Goal: Transaction & Acquisition: Book appointment/travel/reservation

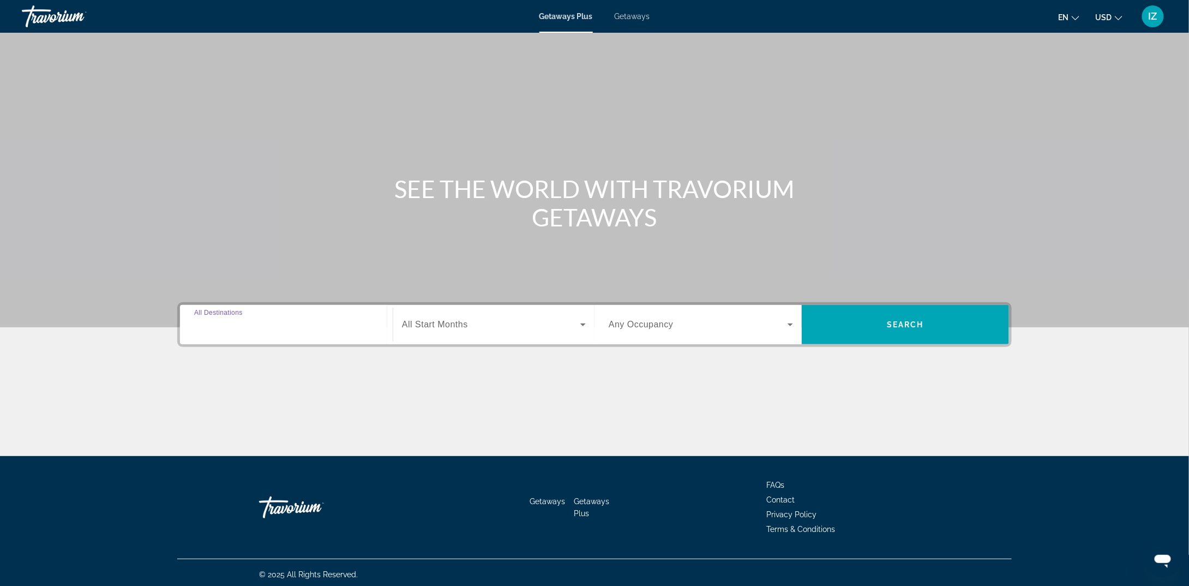
click at [233, 330] on input "Destination All Destinations" at bounding box center [286, 325] width 184 height 13
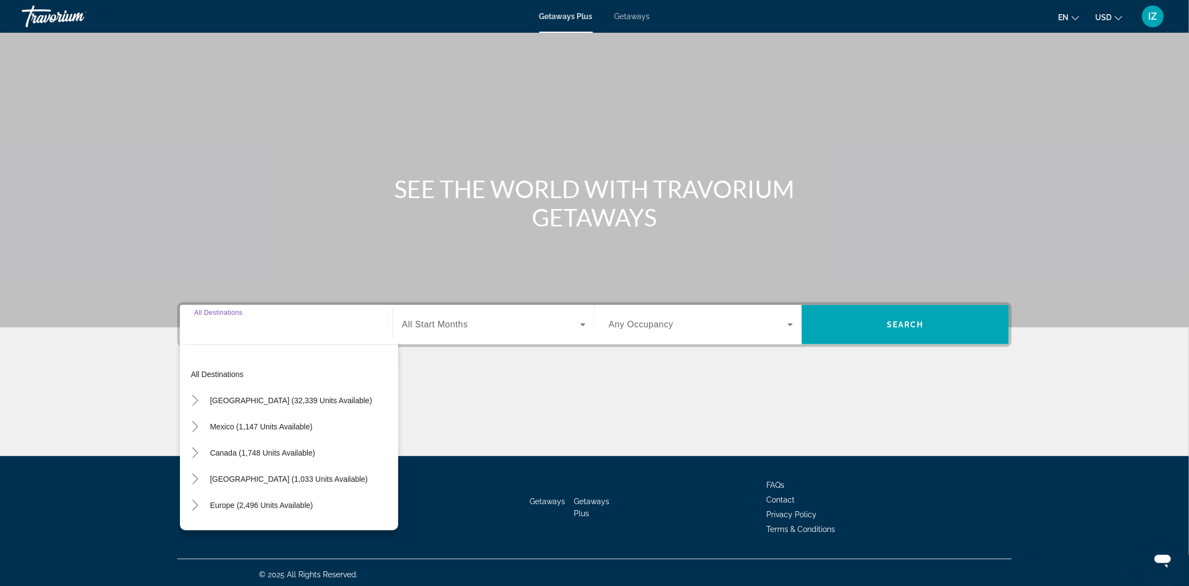
scroll to position [3, 0]
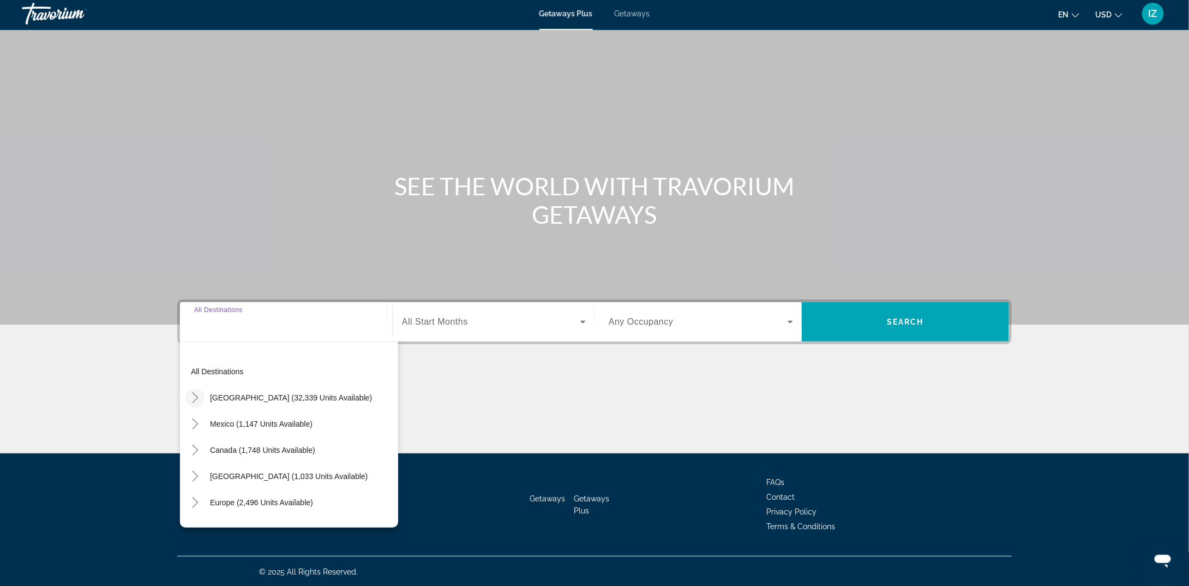
click at [190, 401] on icon "Toggle United States (32,339 units available)" at bounding box center [195, 397] width 11 height 11
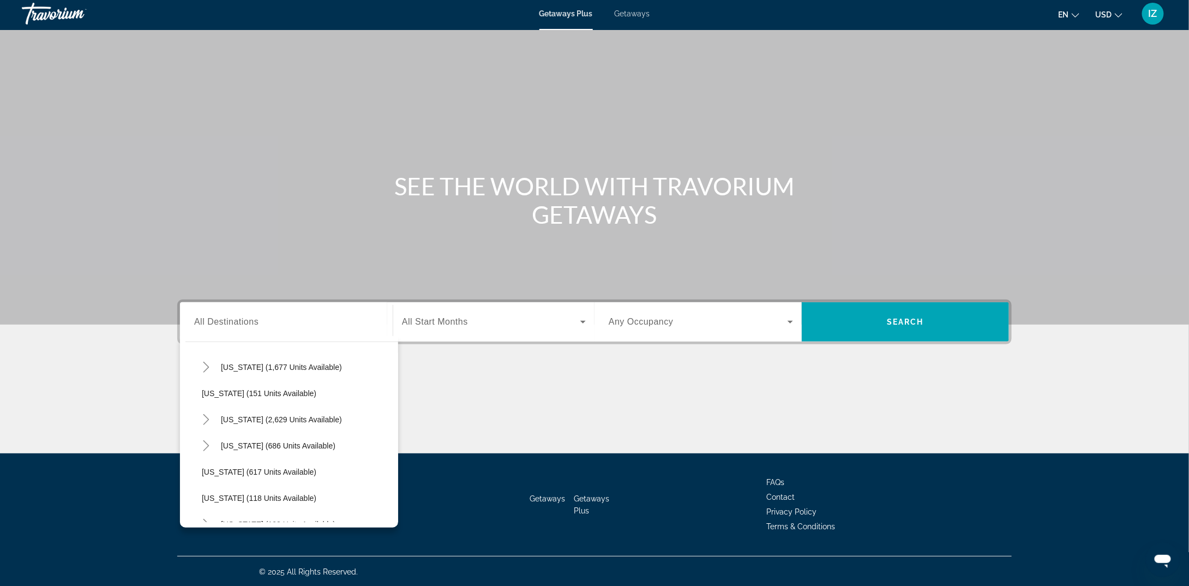
scroll to position [577, 0]
click at [205, 499] on icon "Toggle New York (103 units available)" at bounding box center [206, 501] width 11 height 11
click at [265, 421] on span "Other (21 units available)" at bounding box center [256, 418] width 87 height 9
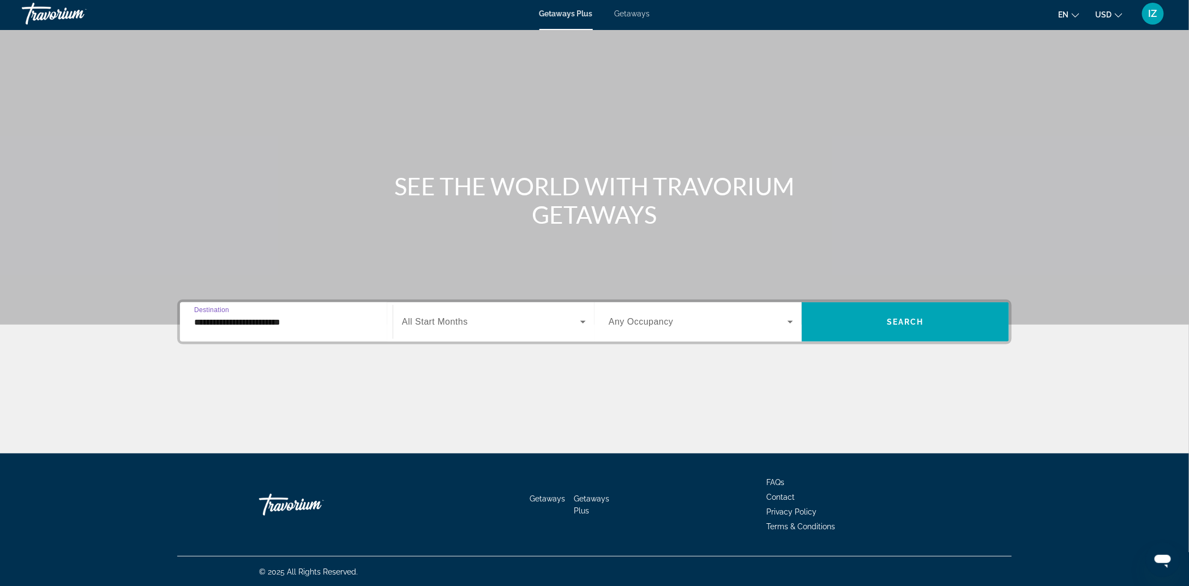
click at [248, 328] on div "**********" at bounding box center [286, 322] width 184 height 31
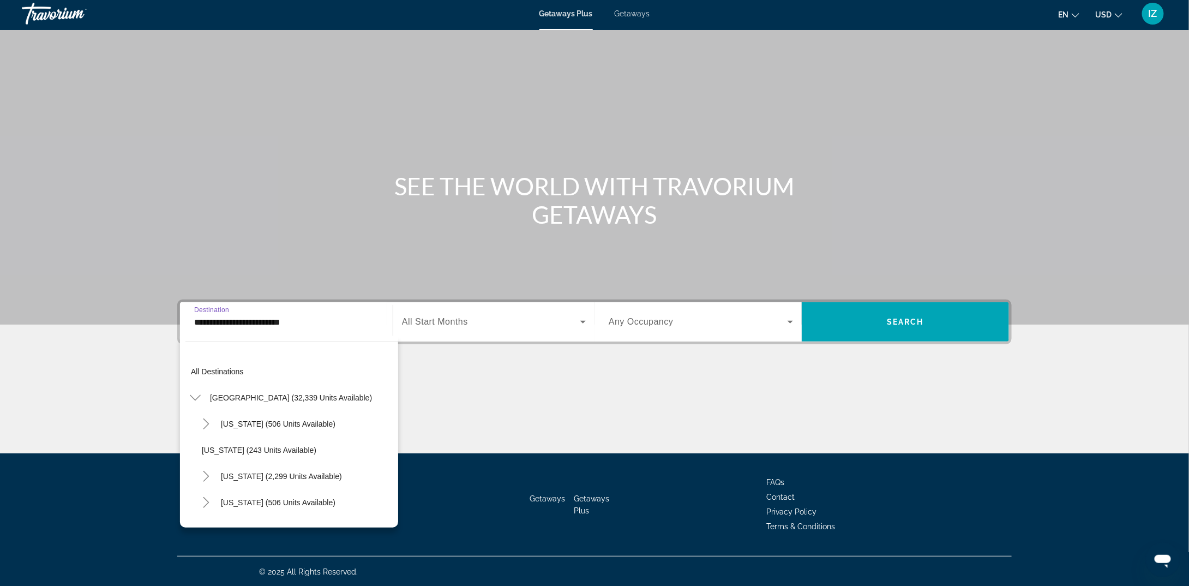
scroll to position [667, 0]
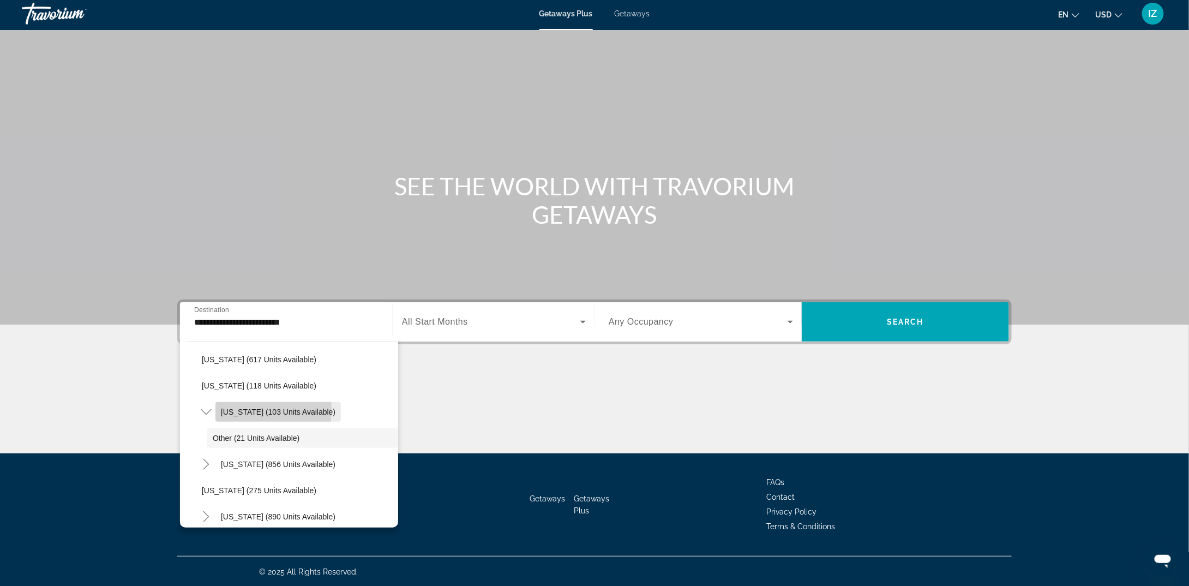
click at [232, 407] on span "[US_STATE] (103 units available)" at bounding box center [278, 411] width 115 height 9
type input "**********"
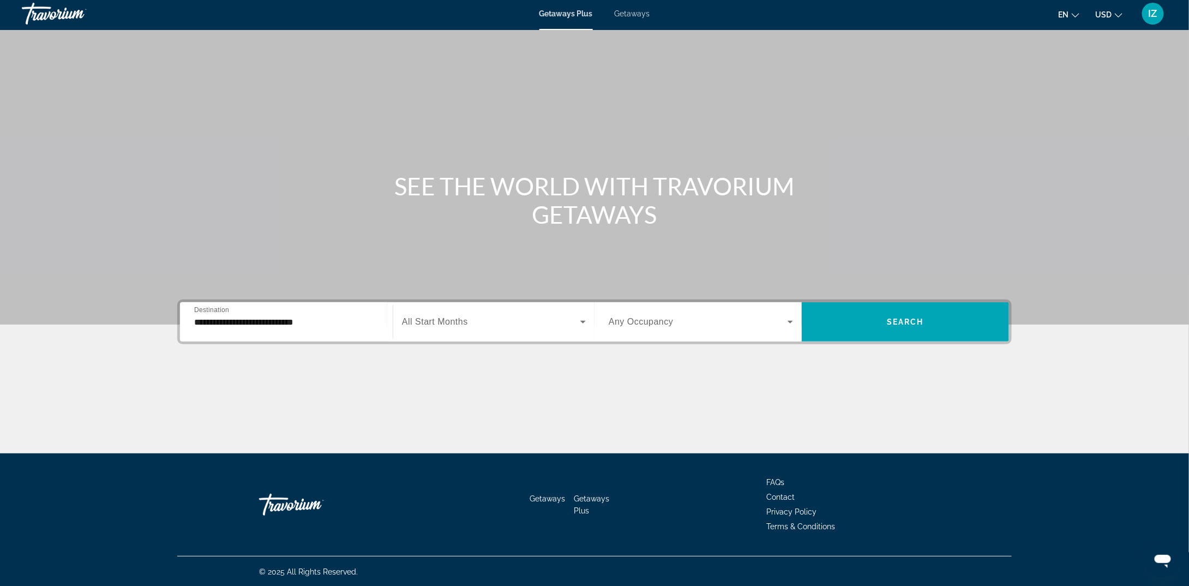
click at [465, 323] on span "All Start Months" at bounding box center [435, 321] width 66 height 9
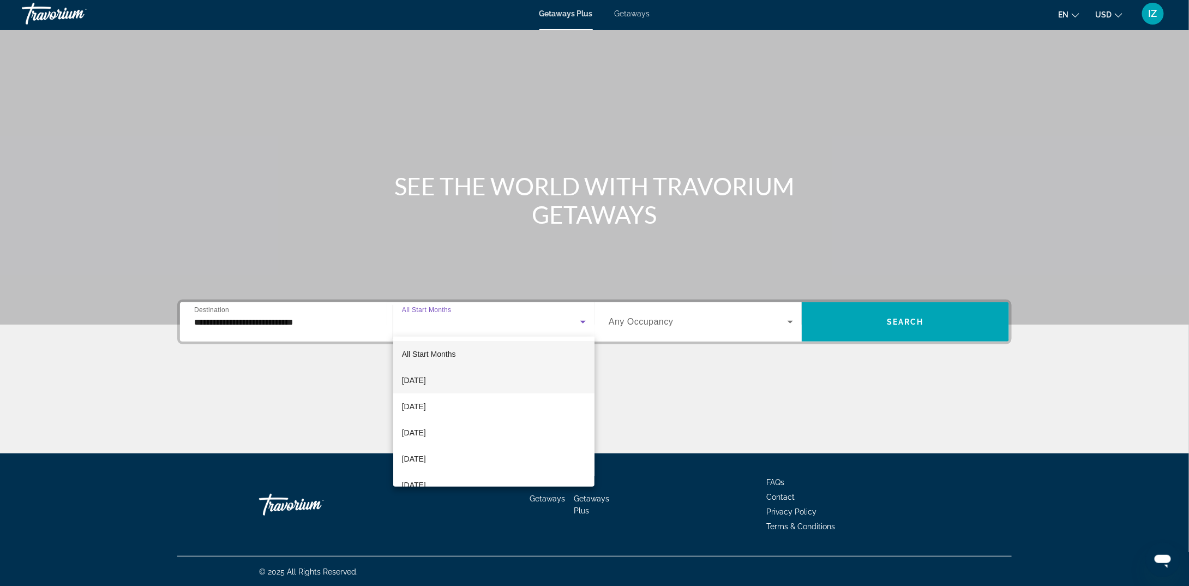
click at [426, 379] on span "[DATE]" at bounding box center [414, 380] width 24 height 13
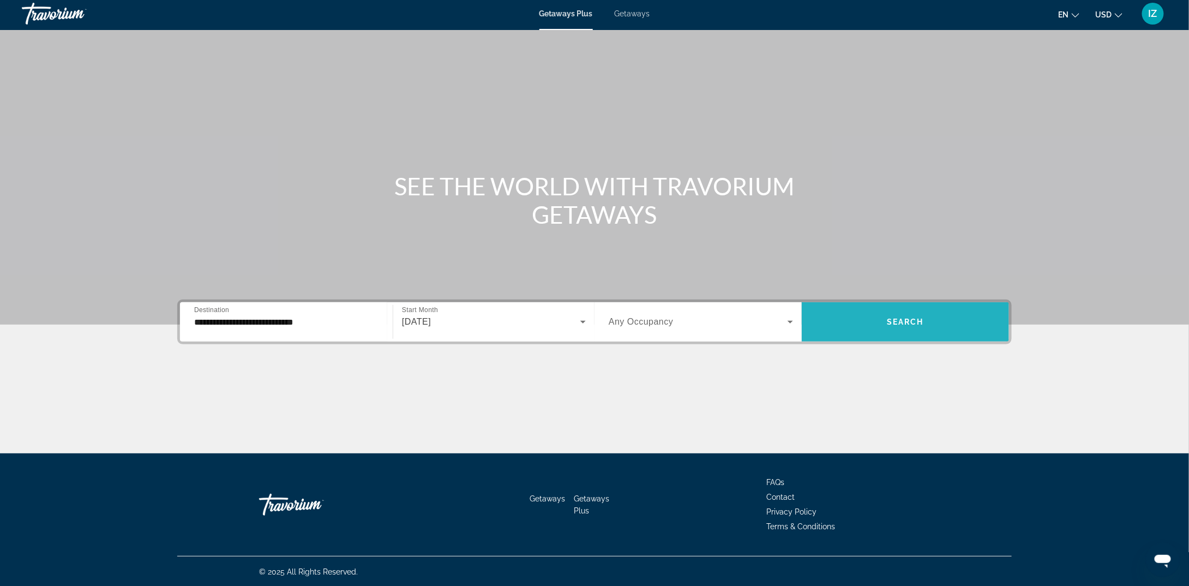
click at [884, 318] on span "Search widget" at bounding box center [905, 322] width 207 height 26
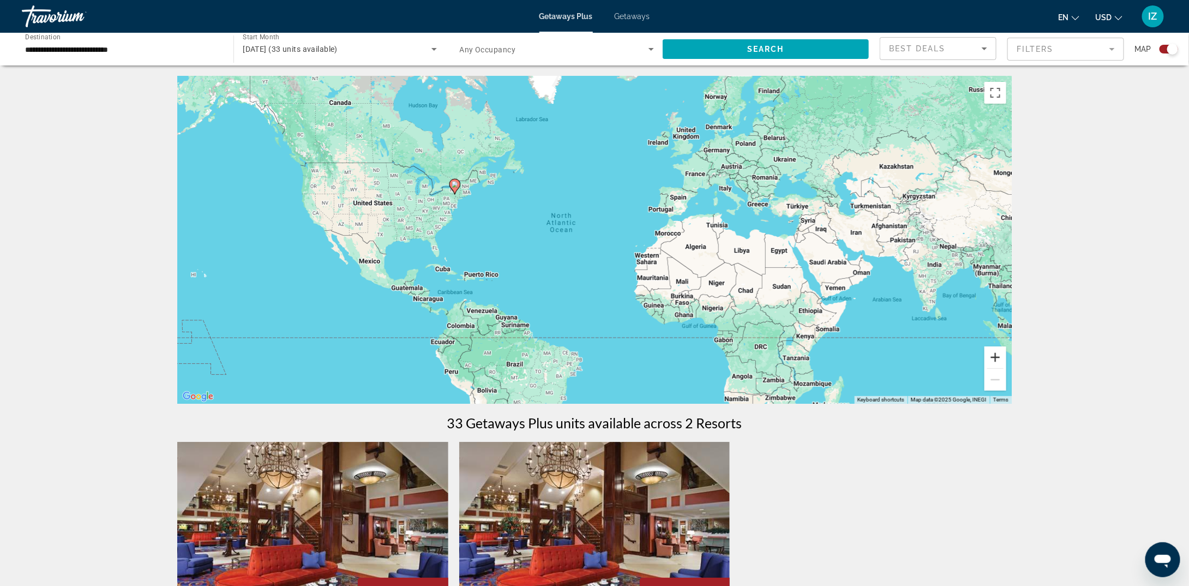
click at [1000, 356] on button "Zoom in" at bounding box center [996, 357] width 22 height 22
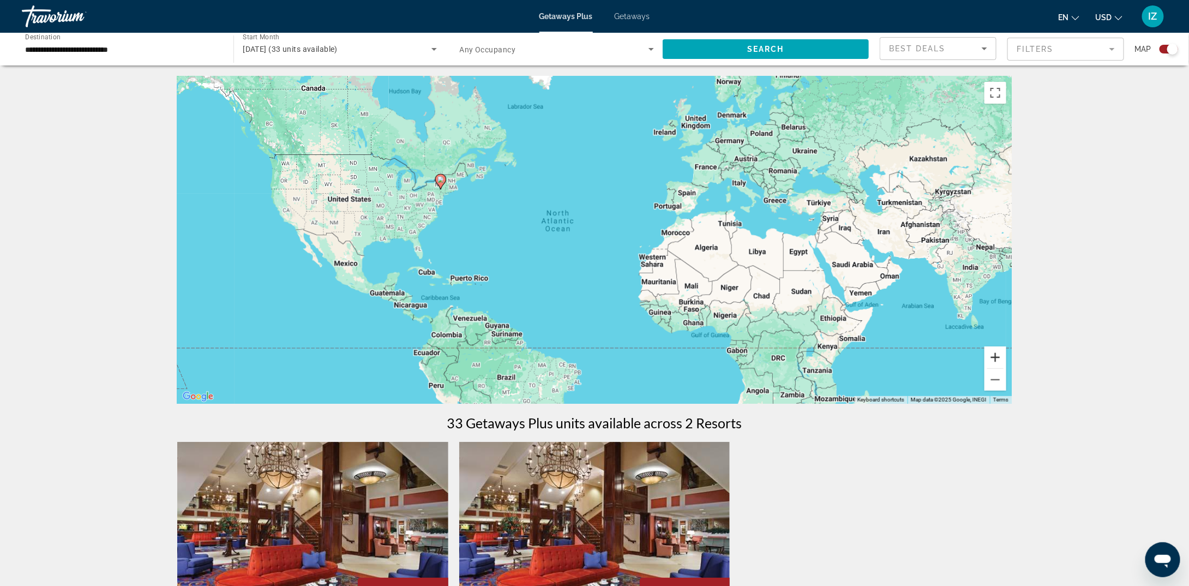
click at [1000, 356] on button "Zoom in" at bounding box center [996, 357] width 22 height 22
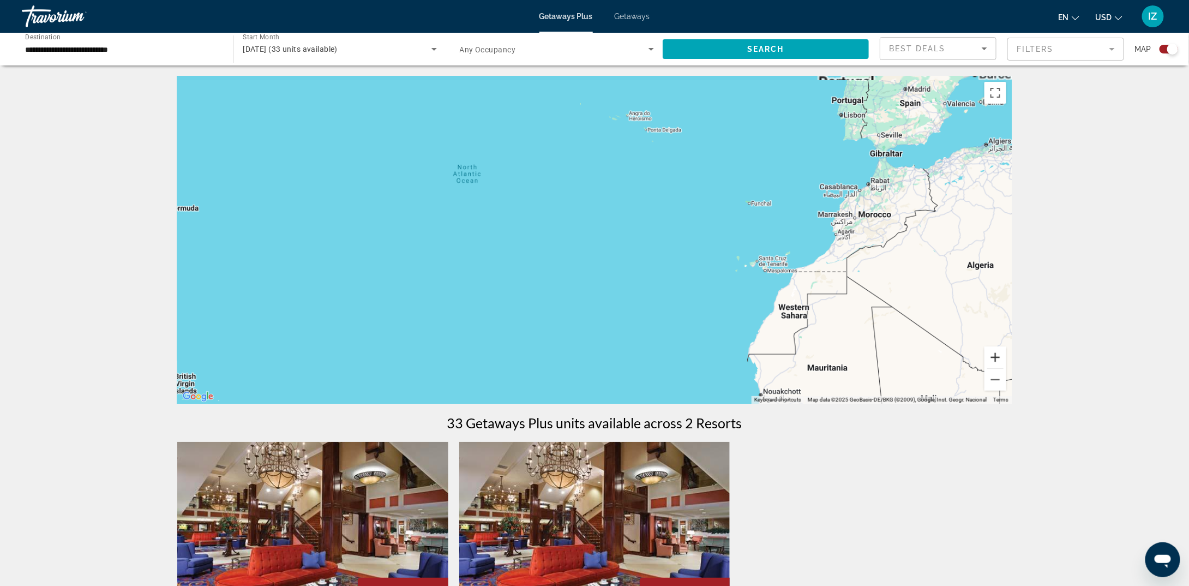
click at [1000, 356] on button "Zoom in" at bounding box center [996, 357] width 22 height 22
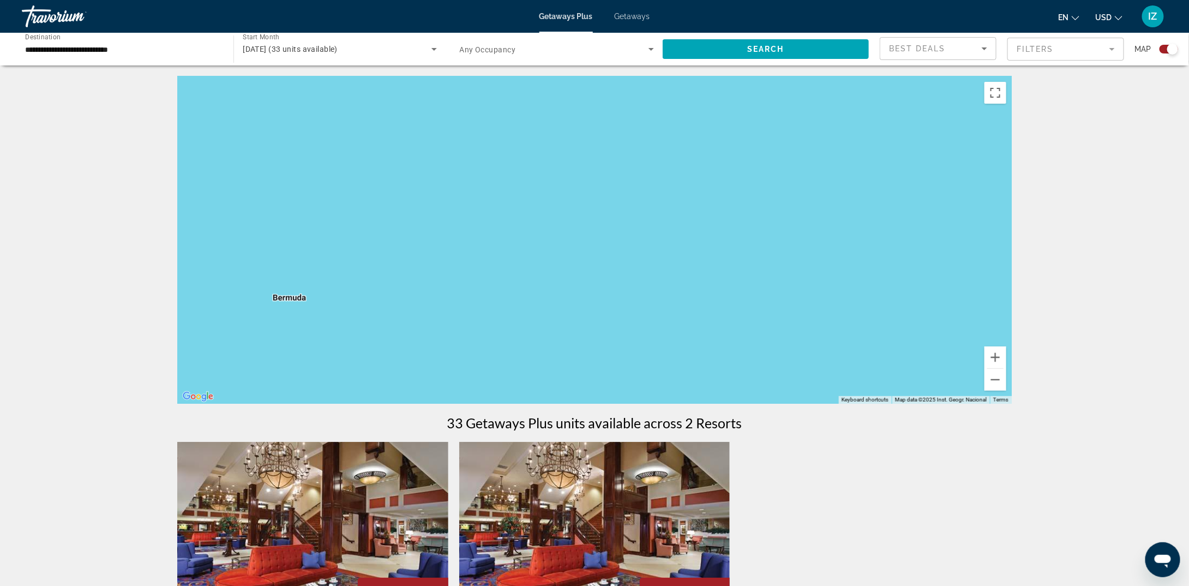
drag, startPoint x: 483, startPoint y: 245, endPoint x: 967, endPoint y: 363, distance: 498.0
click at [1048, 371] on div "To navigate the map with touch gestures double-tap and hold your finger on the …" at bounding box center [594, 461] width 1189 height 770
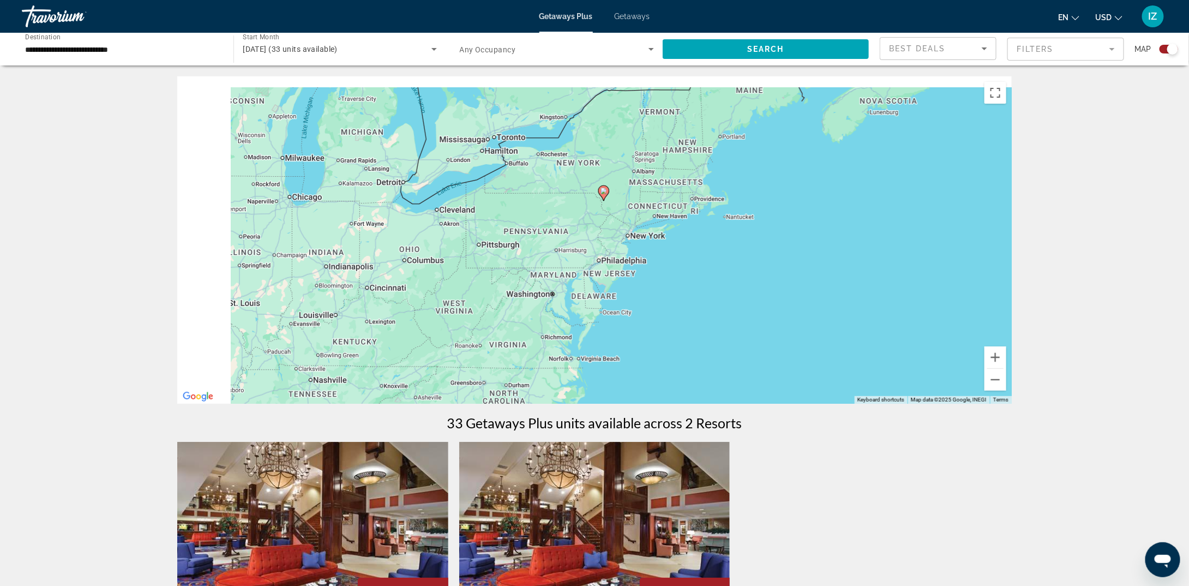
drag, startPoint x: 398, startPoint y: 230, endPoint x: 997, endPoint y: 436, distance: 633.9
click at [997, 436] on div "To navigate the map with touch gestures double-tap and hold your finger on the …" at bounding box center [594, 461] width 878 height 770
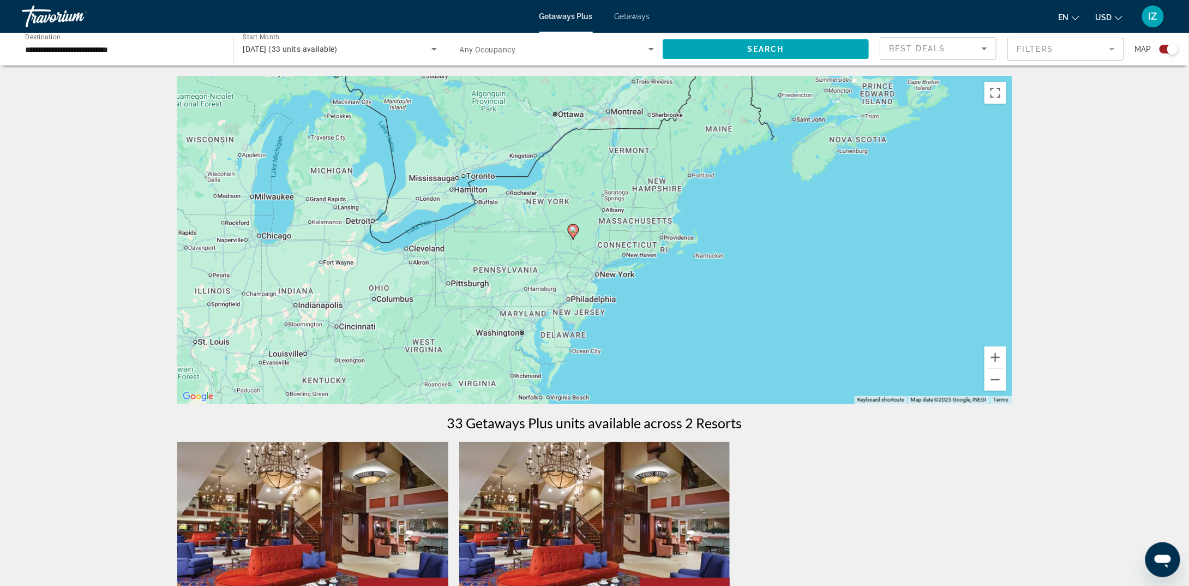
drag, startPoint x: 612, startPoint y: 242, endPoint x: 561, endPoint y: 278, distance: 63.0
click at [552, 272] on div "To activate drag with keyboard, press Alt + Enter. Once in keyboard drag state,…" at bounding box center [594, 239] width 835 height 327
click at [997, 358] on button "Zoom in" at bounding box center [996, 357] width 22 height 22
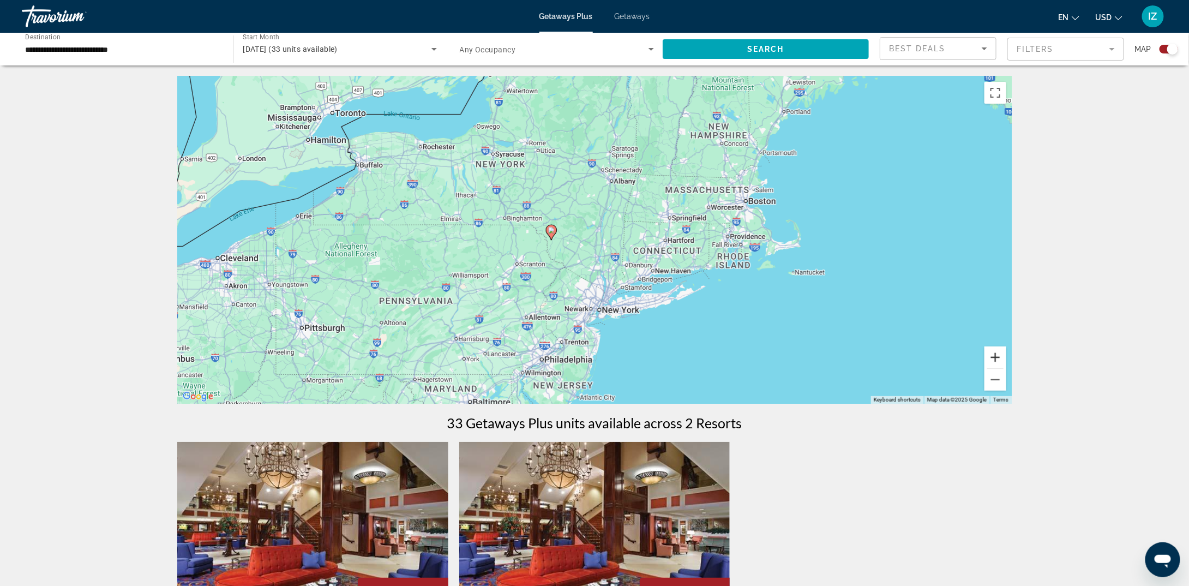
click at [997, 358] on button "Zoom in" at bounding box center [996, 357] width 22 height 22
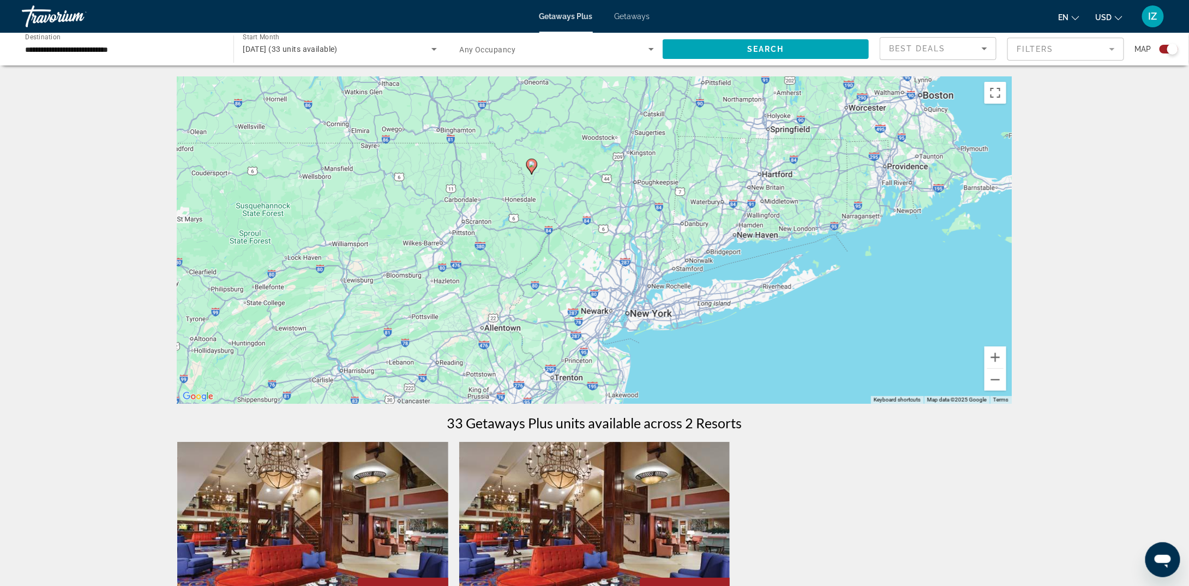
drag, startPoint x: 623, startPoint y: 290, endPoint x: 649, endPoint y: 222, distance: 72.8
click at [649, 222] on div "To activate drag with keyboard, press Alt + Enter. Once in keyboard drag state,…" at bounding box center [594, 239] width 835 height 327
click at [642, 19] on span "Getaways" at bounding box center [632, 16] width 35 height 9
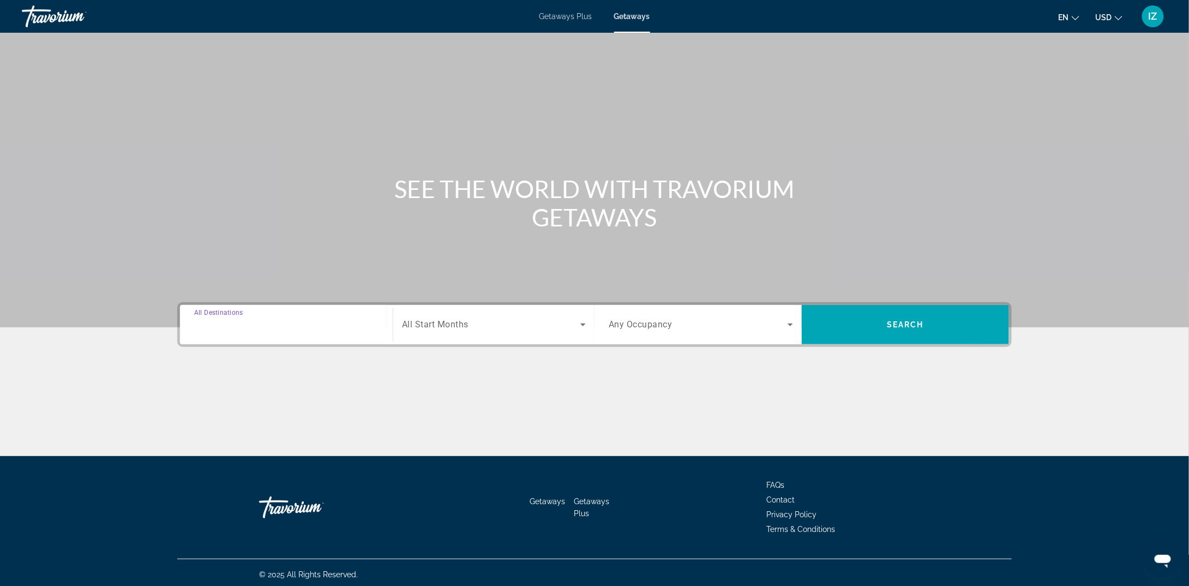
click at [292, 323] on input "Destination All Destinations" at bounding box center [286, 325] width 184 height 13
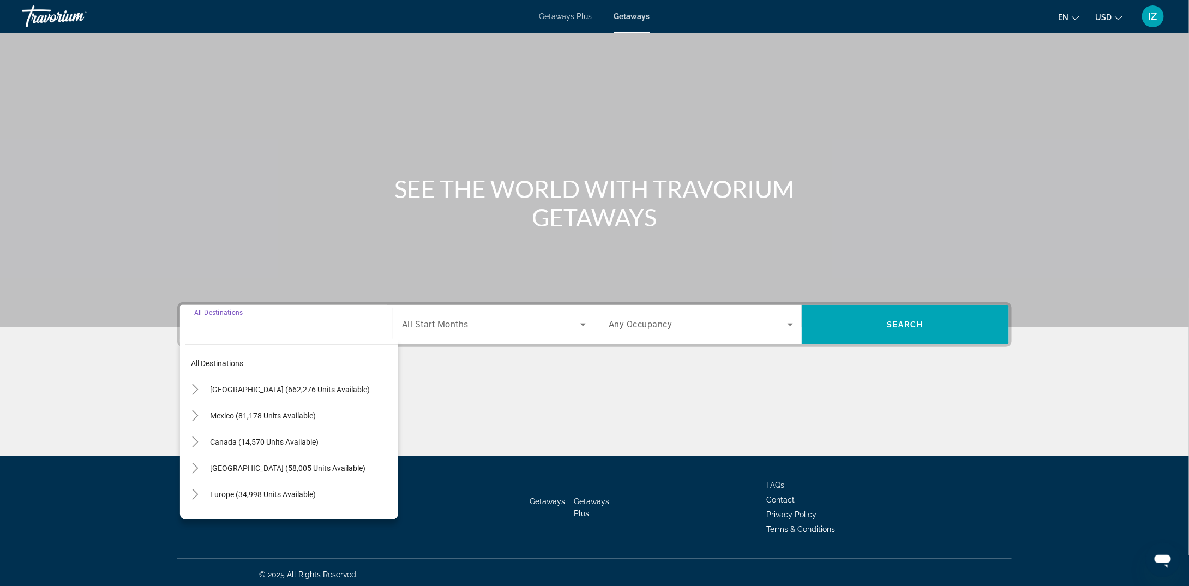
scroll to position [3, 0]
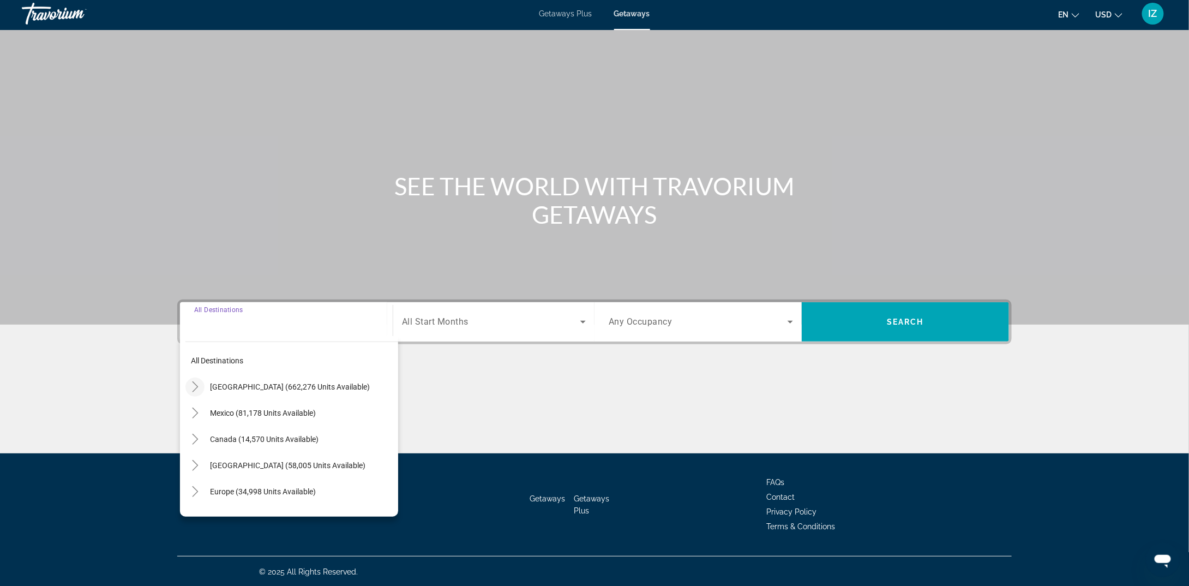
click at [195, 386] on icon "Toggle United States (662,276 units available)" at bounding box center [195, 386] width 11 height 11
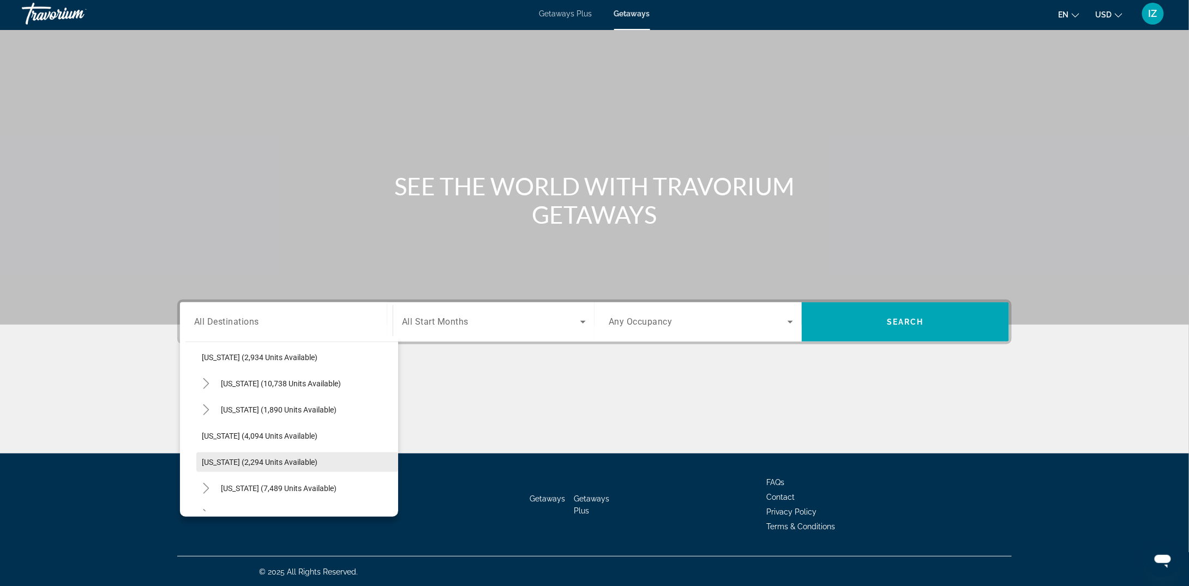
scroll to position [686, 0]
click at [209, 429] on icon "Toggle New York (7,489 units available)" at bounding box center [206, 433] width 11 height 11
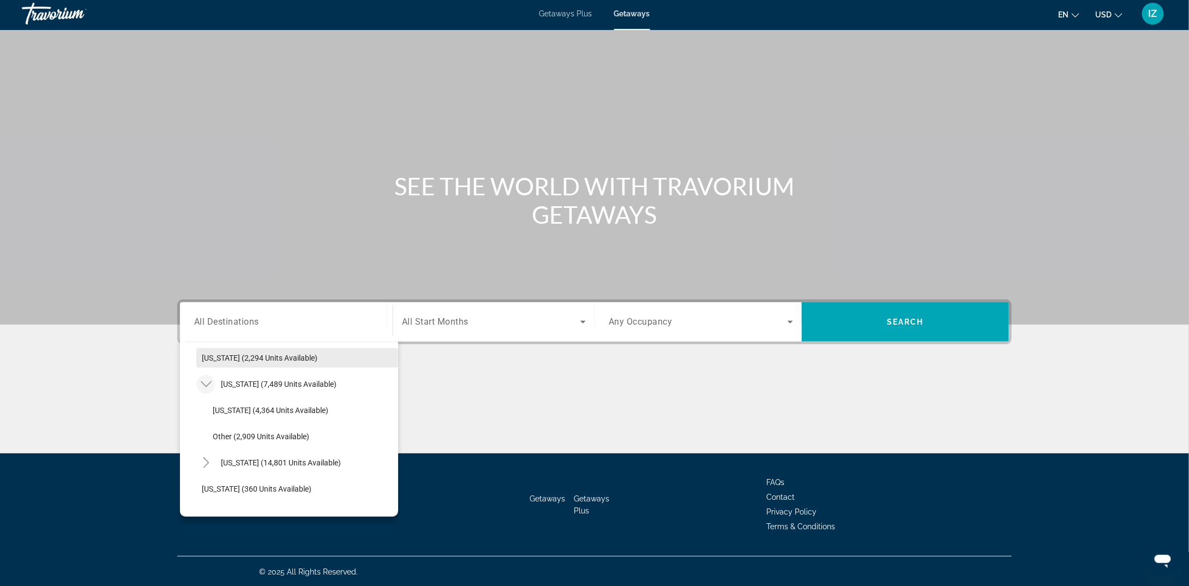
scroll to position [741, 0]
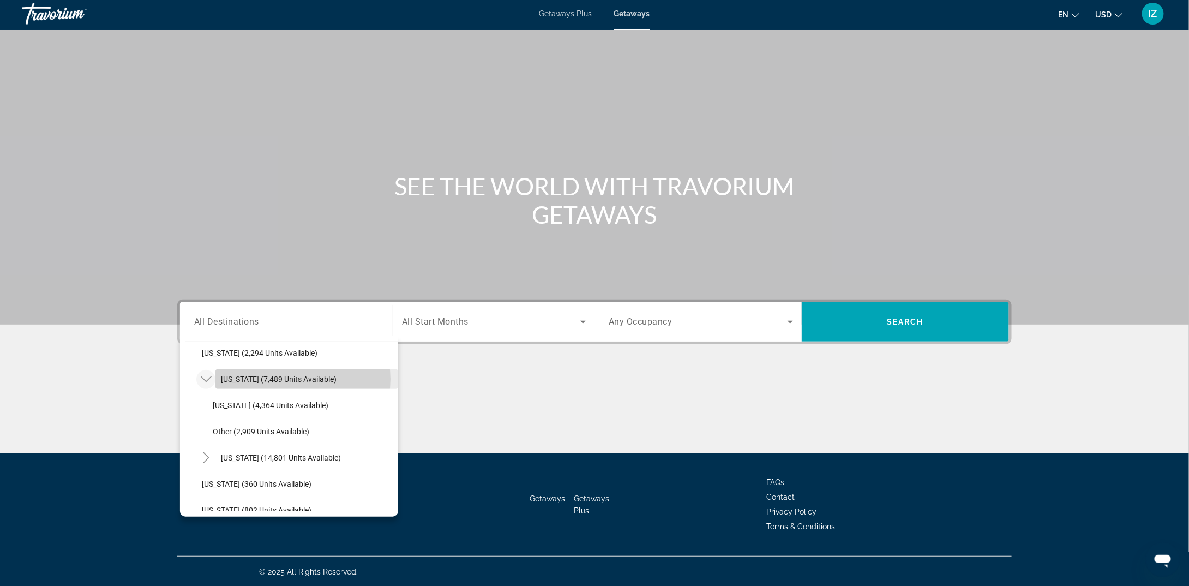
click at [302, 378] on span "[US_STATE] (7,489 units available)" at bounding box center [279, 379] width 116 height 9
type input "**********"
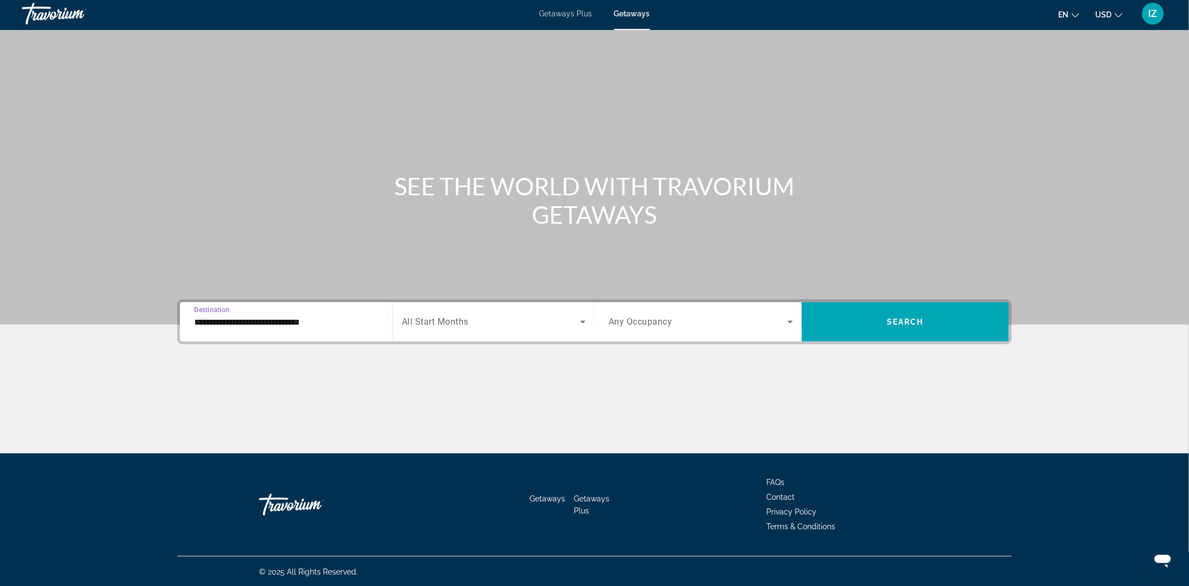
click at [536, 319] on span "Search widget" at bounding box center [491, 321] width 178 height 13
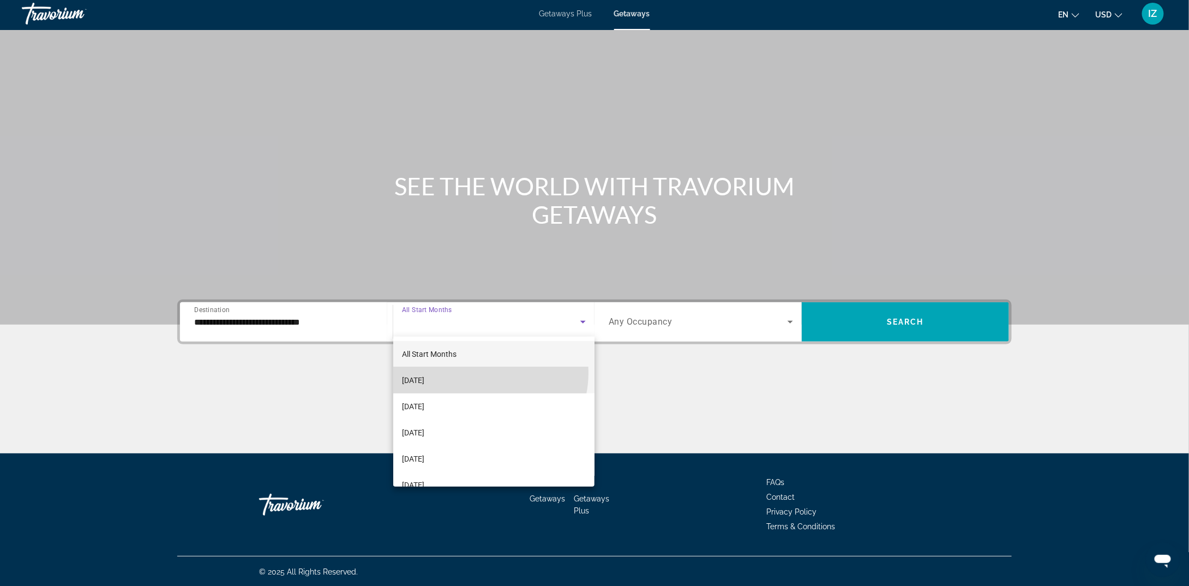
click at [480, 373] on mat-option "[DATE]" at bounding box center [494, 380] width 202 height 26
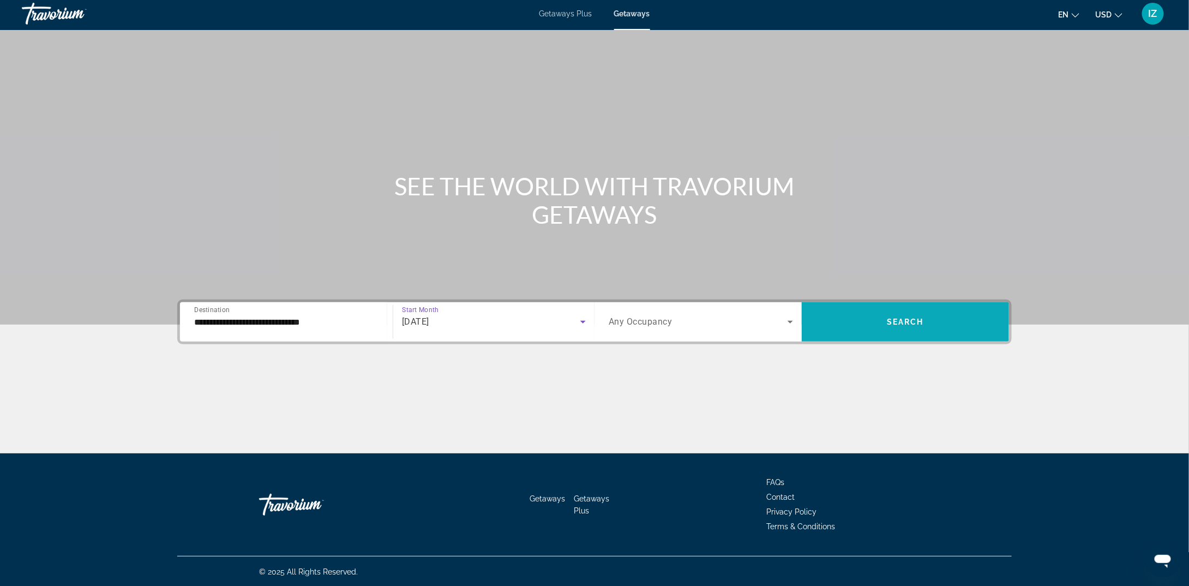
click at [925, 325] on span "Search widget" at bounding box center [905, 322] width 207 height 26
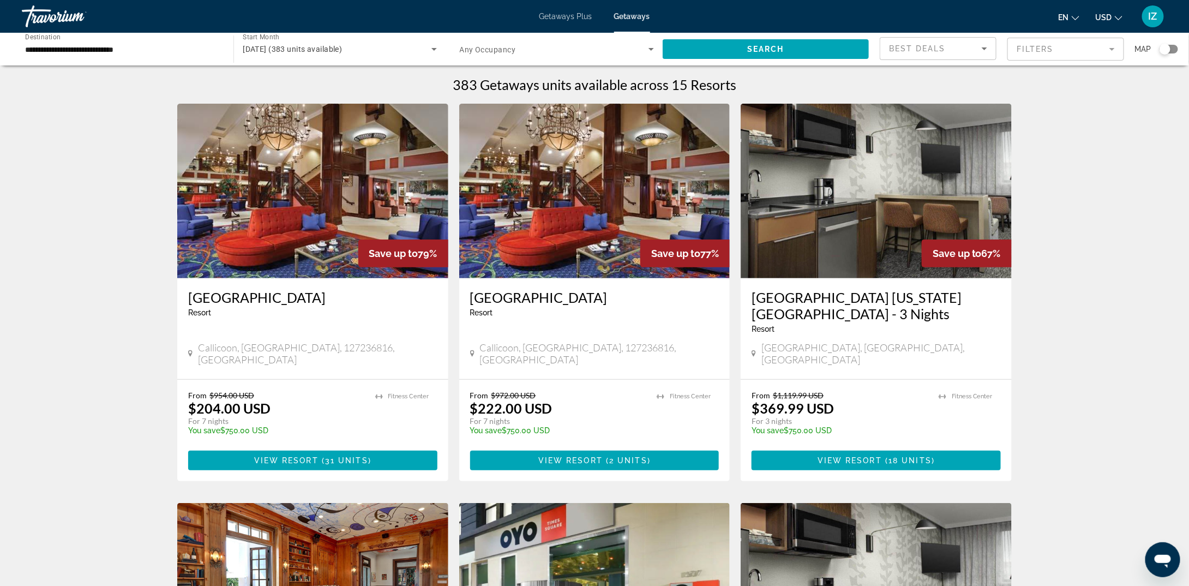
click at [1169, 51] on div "Search widget" at bounding box center [1165, 49] width 11 height 11
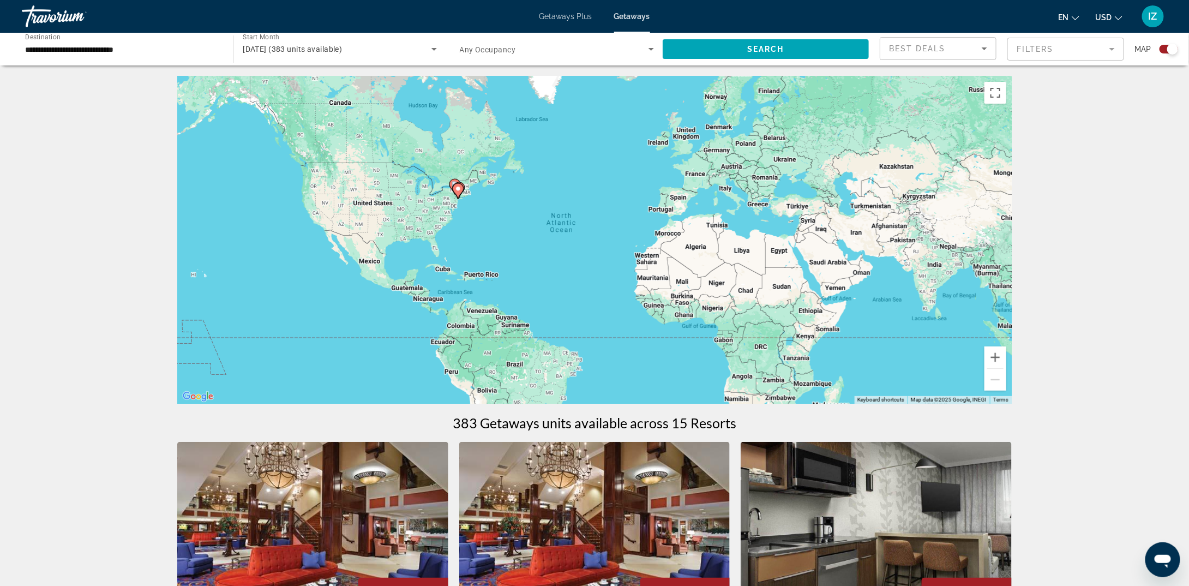
click at [449, 200] on div "To activate drag with keyboard, press Alt + Enter. Once in keyboard drag state,…" at bounding box center [594, 239] width 835 height 327
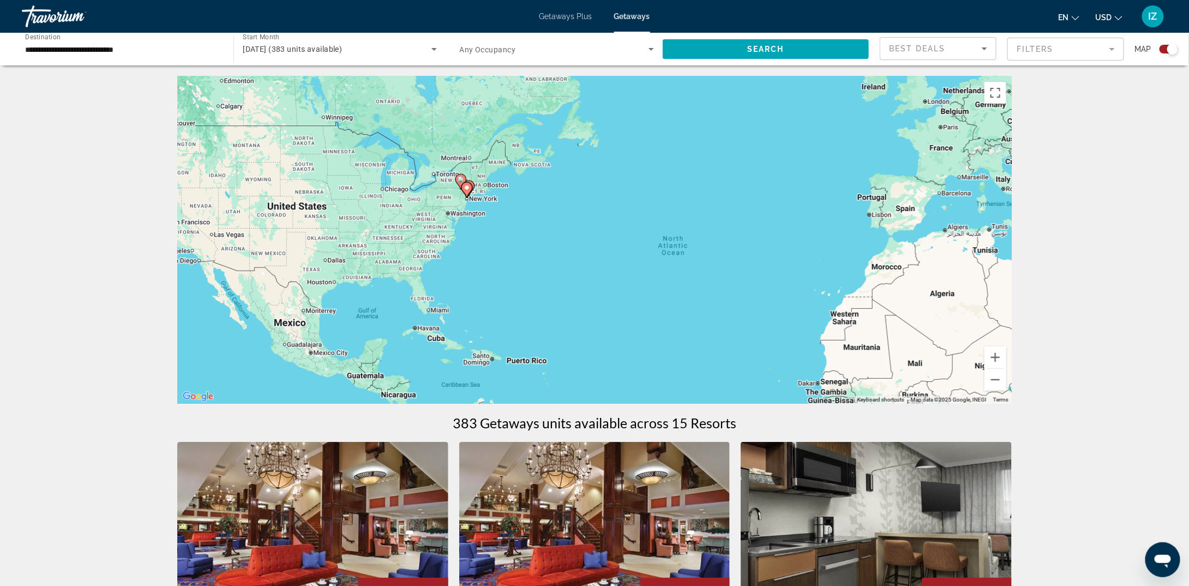
click at [457, 201] on div "To activate drag with keyboard, press Alt + Enter. Once in keyboard drag state,…" at bounding box center [594, 239] width 835 height 327
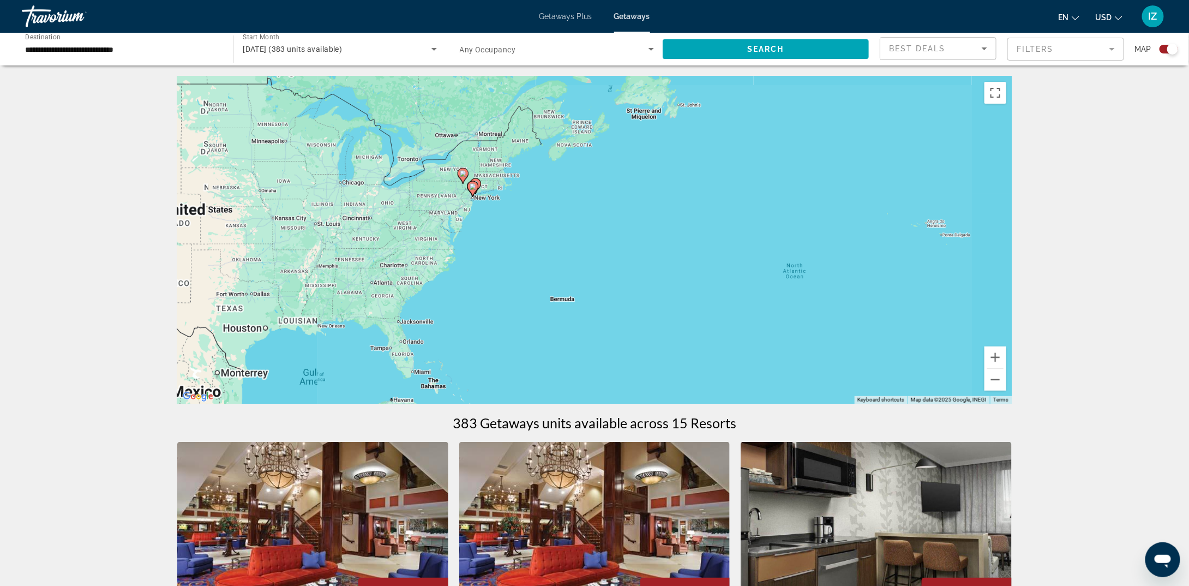
click at [457, 201] on div "To activate drag with keyboard, press Alt + Enter. Once in keyboard drag state,…" at bounding box center [594, 239] width 835 height 327
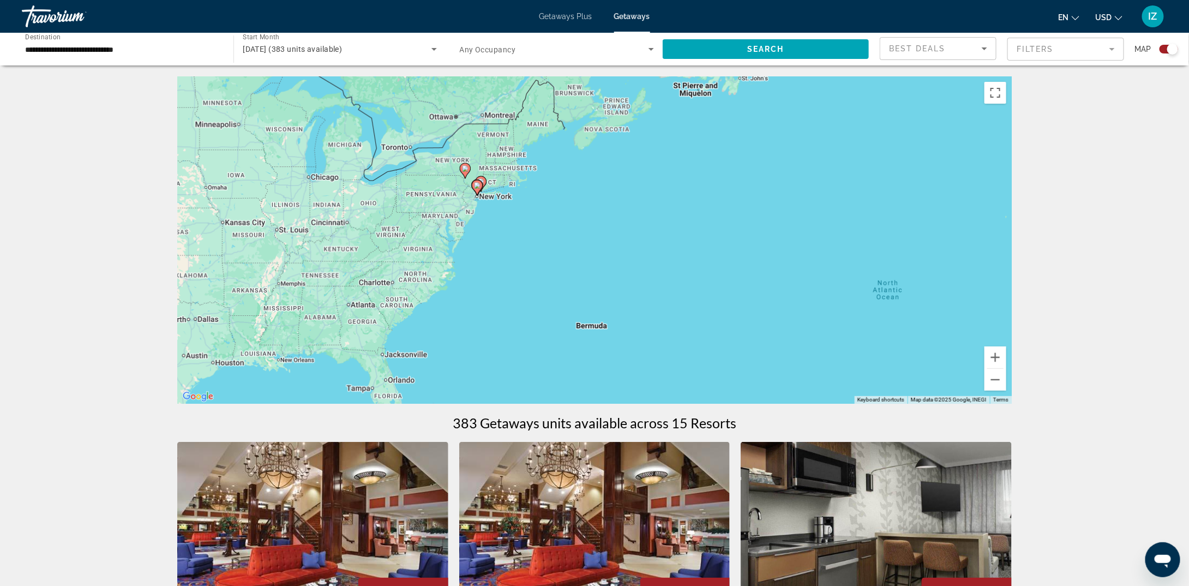
click at [457, 201] on div "To activate drag with keyboard, press Alt + Enter. Once in keyboard drag state,…" at bounding box center [594, 239] width 835 height 327
click at [480, 202] on div "To activate drag with keyboard, press Alt + Enter. Once in keyboard drag state,…" at bounding box center [594, 239] width 835 height 327
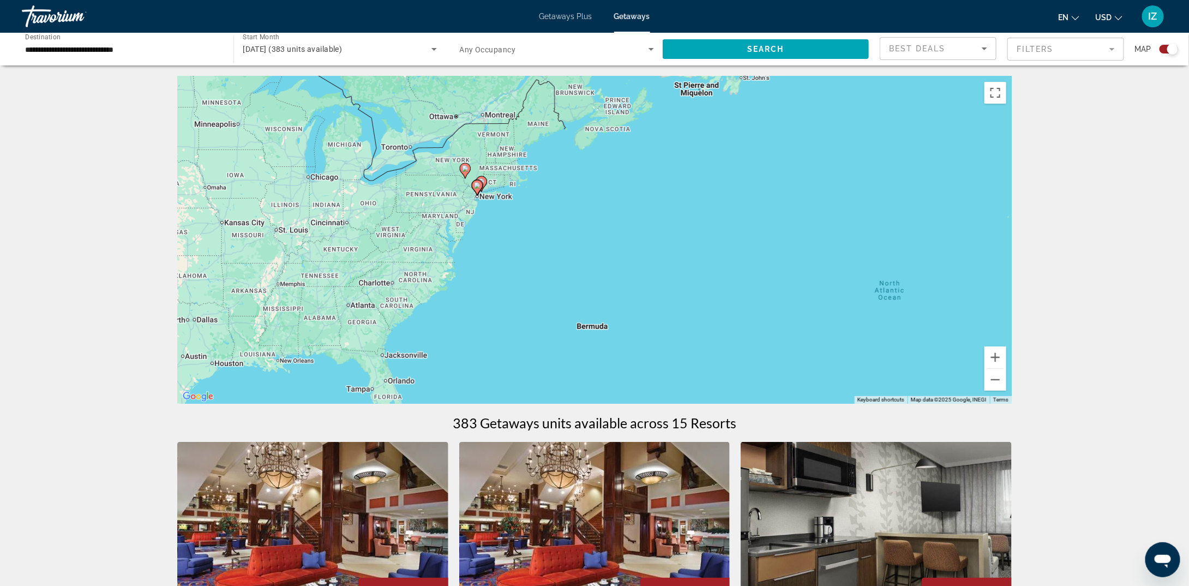
click at [480, 202] on div "To activate drag with keyboard, press Alt + Enter. Once in keyboard drag state,…" at bounding box center [594, 239] width 835 height 327
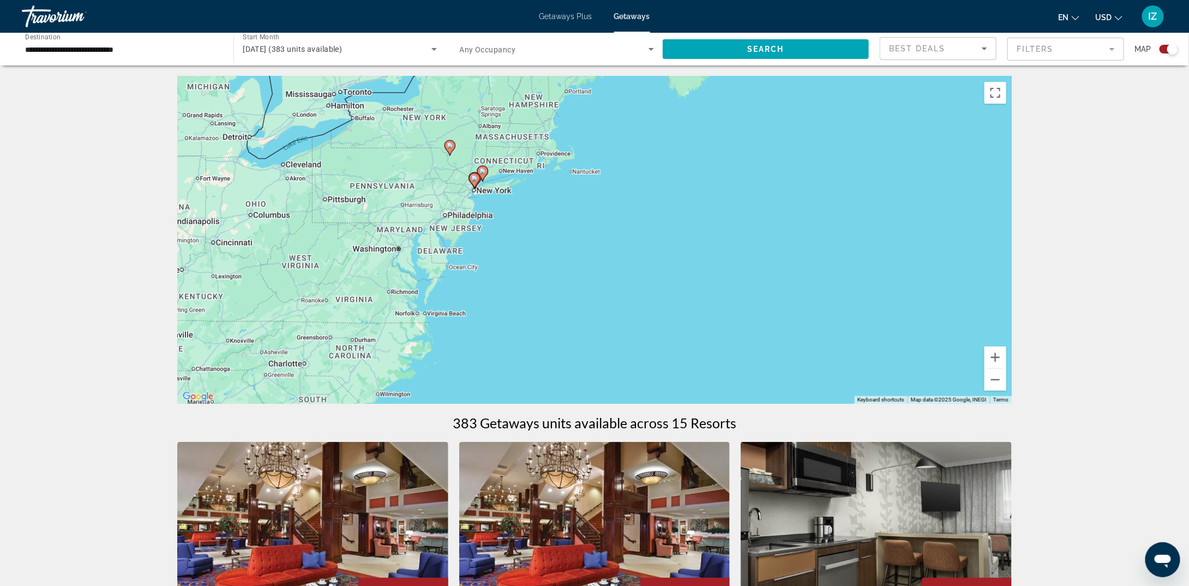
click at [479, 206] on div "To activate drag with keyboard, press Alt + Enter. Once in keyboard drag state,…" at bounding box center [594, 239] width 835 height 327
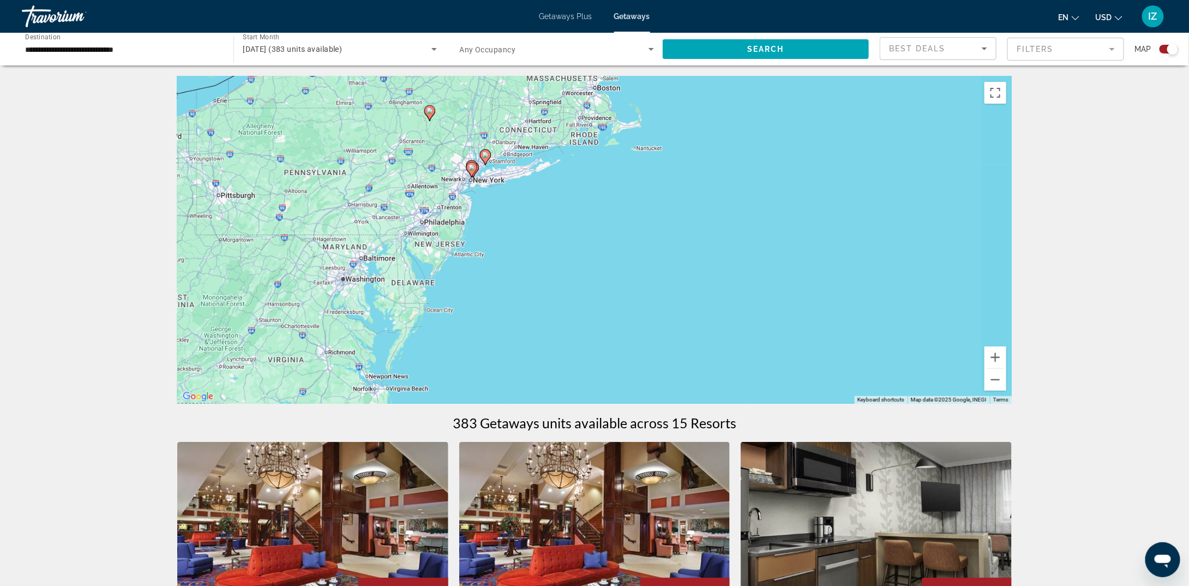
click at [479, 206] on div "To activate drag with keyboard, press Alt + Enter. Once in keyboard drag state,…" at bounding box center [594, 239] width 835 height 327
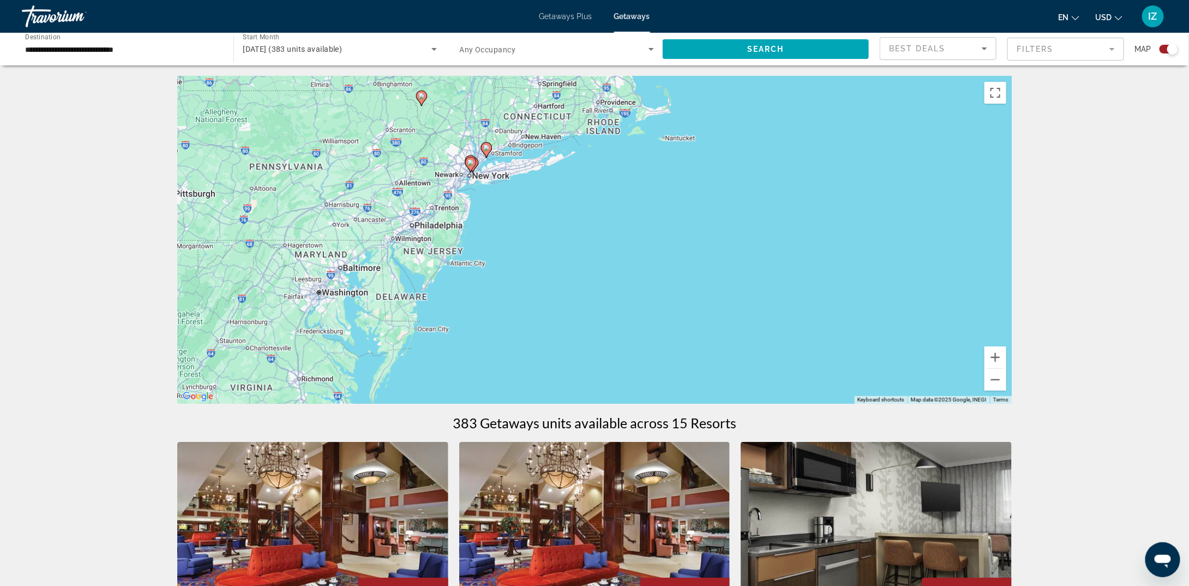
click at [485, 190] on div "To activate drag with keyboard, press Alt + Enter. Once in keyboard drag state,…" at bounding box center [594, 239] width 835 height 327
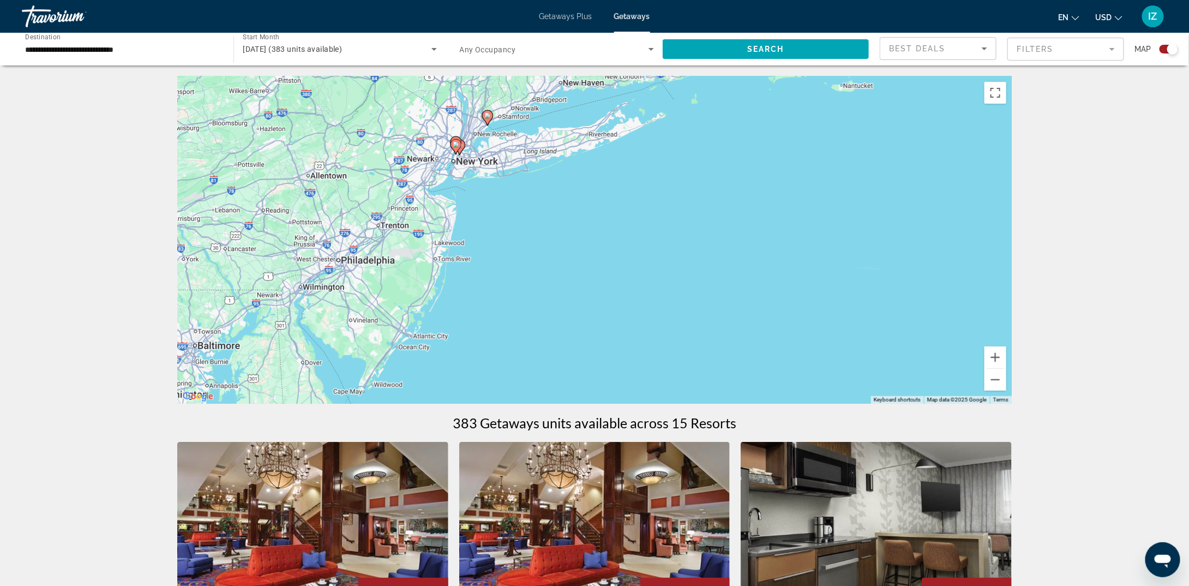
click at [499, 153] on div "To activate drag with keyboard, press Alt + Enter. Once in keyboard drag state,…" at bounding box center [594, 239] width 835 height 327
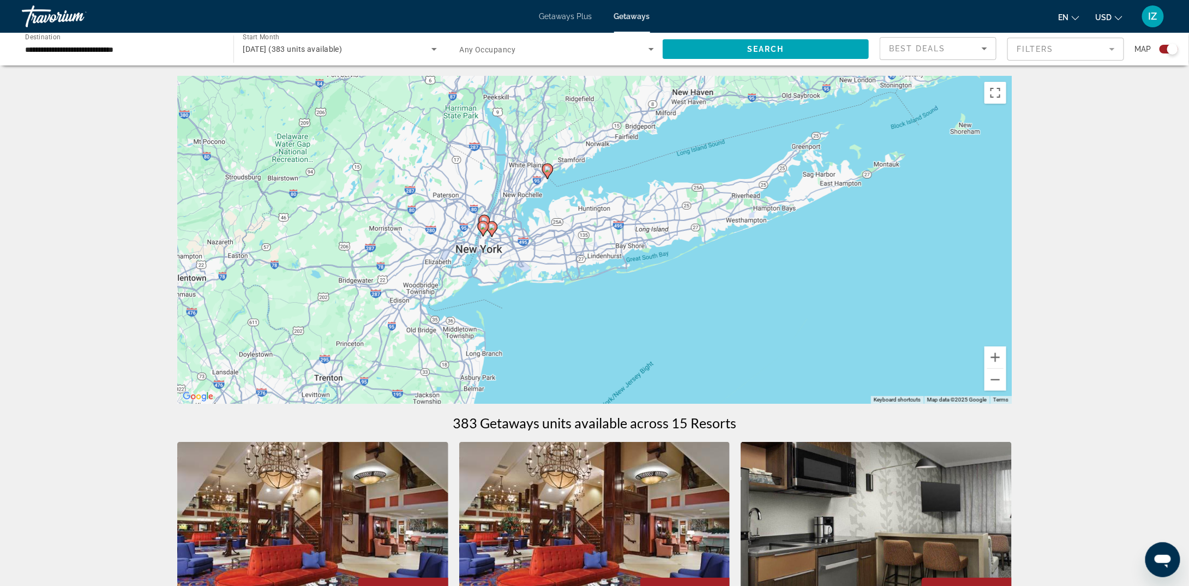
drag, startPoint x: 484, startPoint y: 143, endPoint x: 559, endPoint y: 232, distance: 115.8
click at [559, 231] on div "To activate drag with keyboard, press Alt + Enter. Once in keyboard drag state,…" at bounding box center [594, 239] width 835 height 327
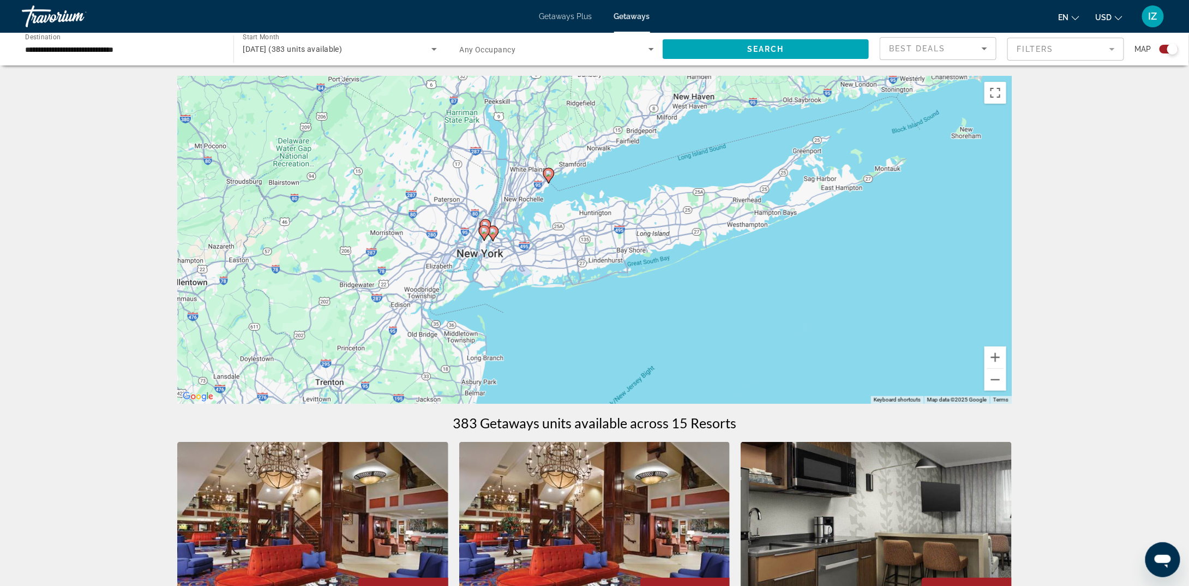
click at [1010, 359] on div "To activate drag with keyboard, press Alt + Enter. Once in keyboard drag state,…" at bounding box center [594, 239] width 835 height 327
click at [997, 357] on button "Zoom in" at bounding box center [996, 357] width 22 height 22
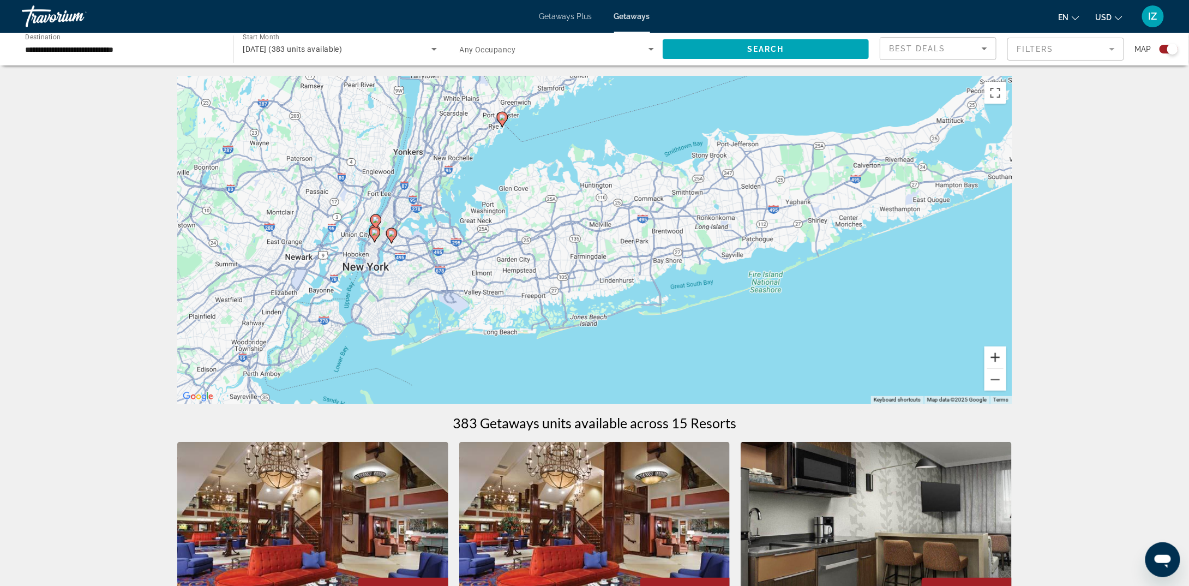
click at [997, 357] on button "Zoom in" at bounding box center [996, 357] width 22 height 22
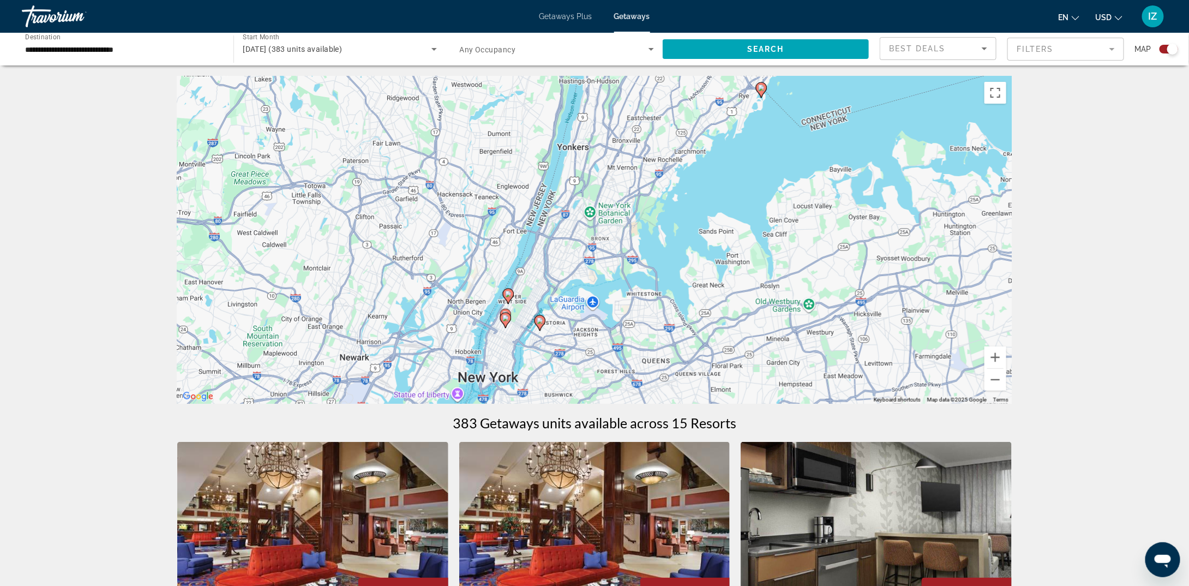
drag, startPoint x: 324, startPoint y: 186, endPoint x: 677, endPoint y: 271, distance: 363.6
click at [677, 271] on div "To activate drag with keyboard, press Alt + Enter. Once in keyboard drag state,…" at bounding box center [594, 239] width 835 height 327
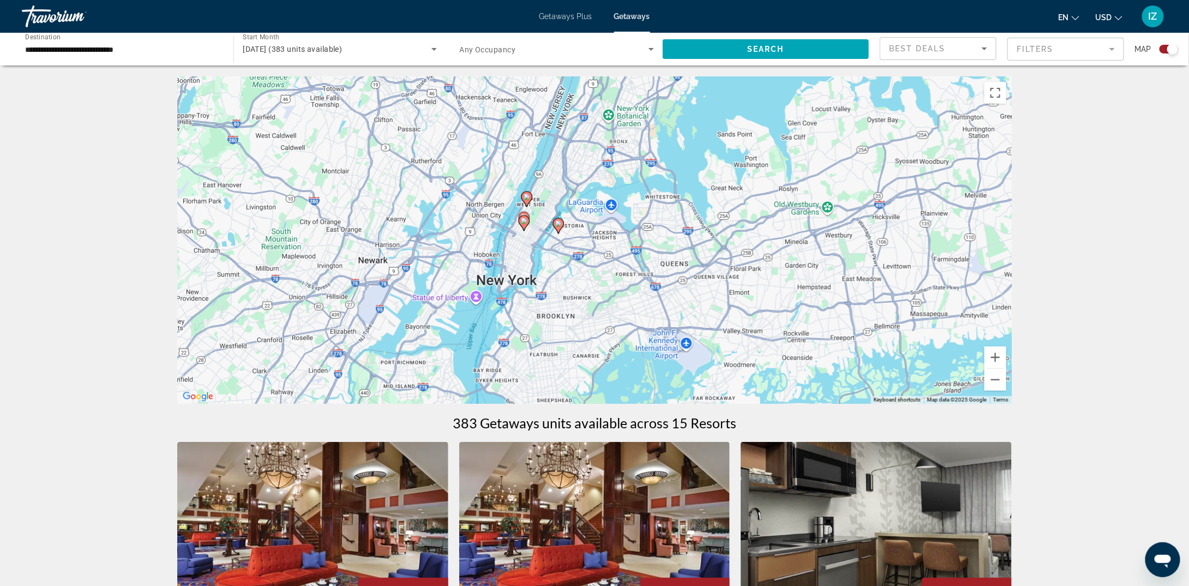
drag, startPoint x: 567, startPoint y: 298, endPoint x: 584, endPoint y: 197, distance: 102.8
click at [584, 197] on div "To activate drag with keyboard, press Alt + Enter. Once in keyboard drag state,…" at bounding box center [594, 239] width 835 height 327
click at [993, 355] on button "Zoom in" at bounding box center [996, 357] width 22 height 22
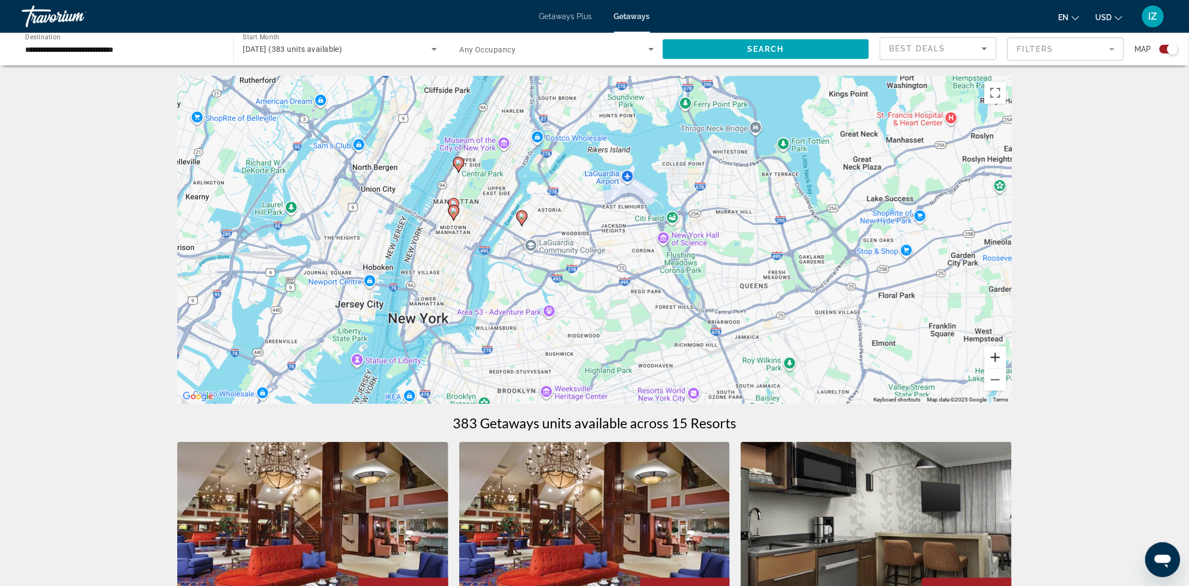
click at [993, 355] on button "Zoom in" at bounding box center [996, 357] width 22 height 22
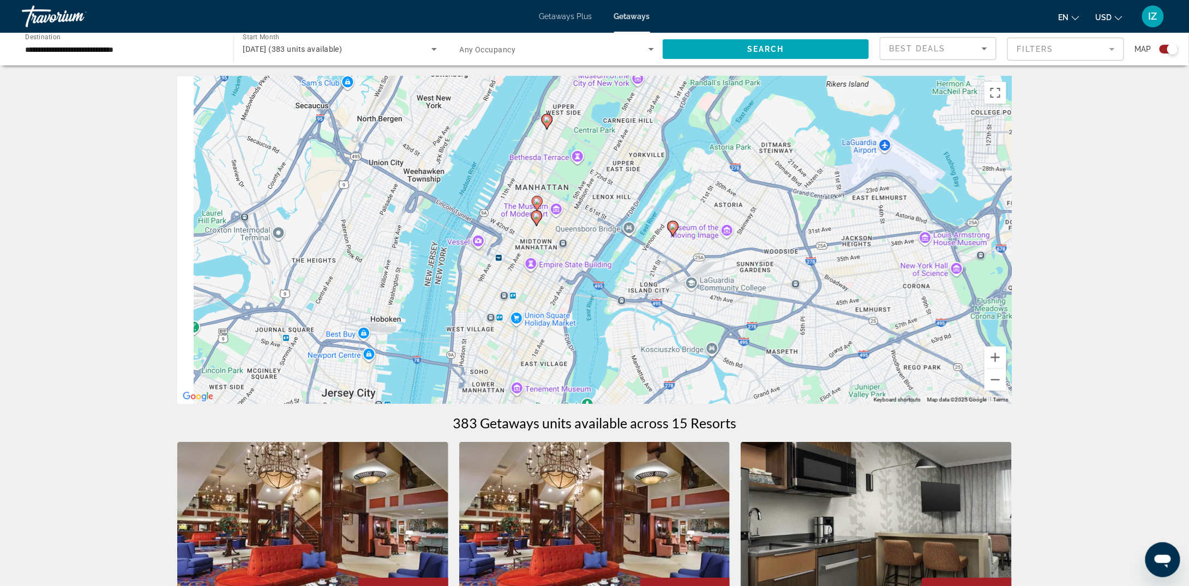
drag, startPoint x: 481, startPoint y: 350, endPoint x: 705, endPoint y: 375, distance: 225.0
click at [706, 375] on div "To activate drag with keyboard, press Alt + Enter. Once in keyboard drag state,…" at bounding box center [594, 239] width 835 height 327
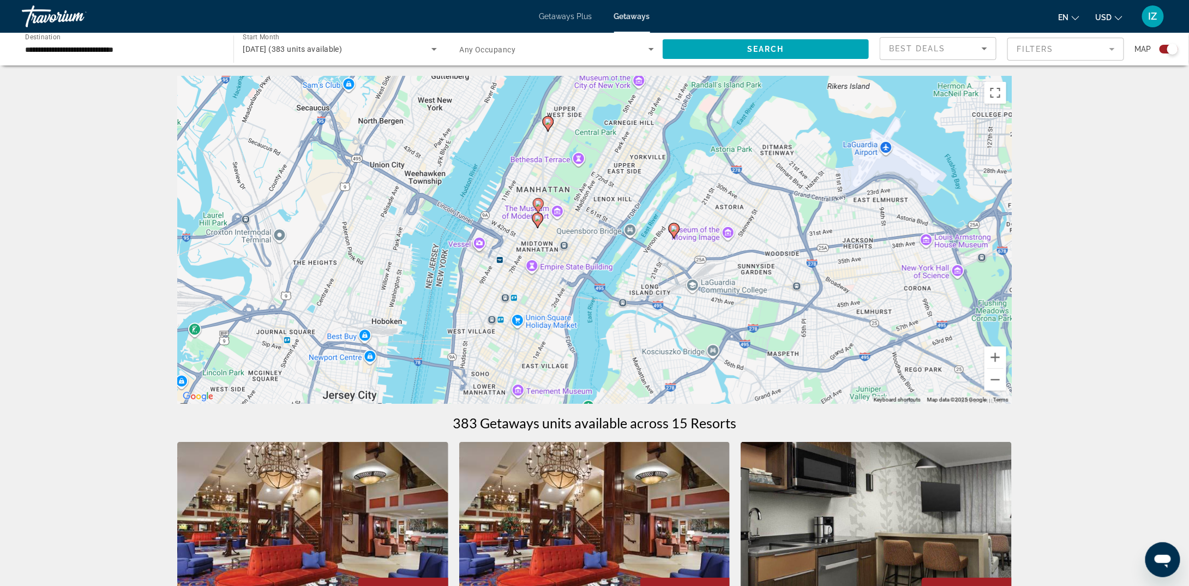
click at [548, 123] on image "Main content" at bounding box center [548, 121] width 7 height 7
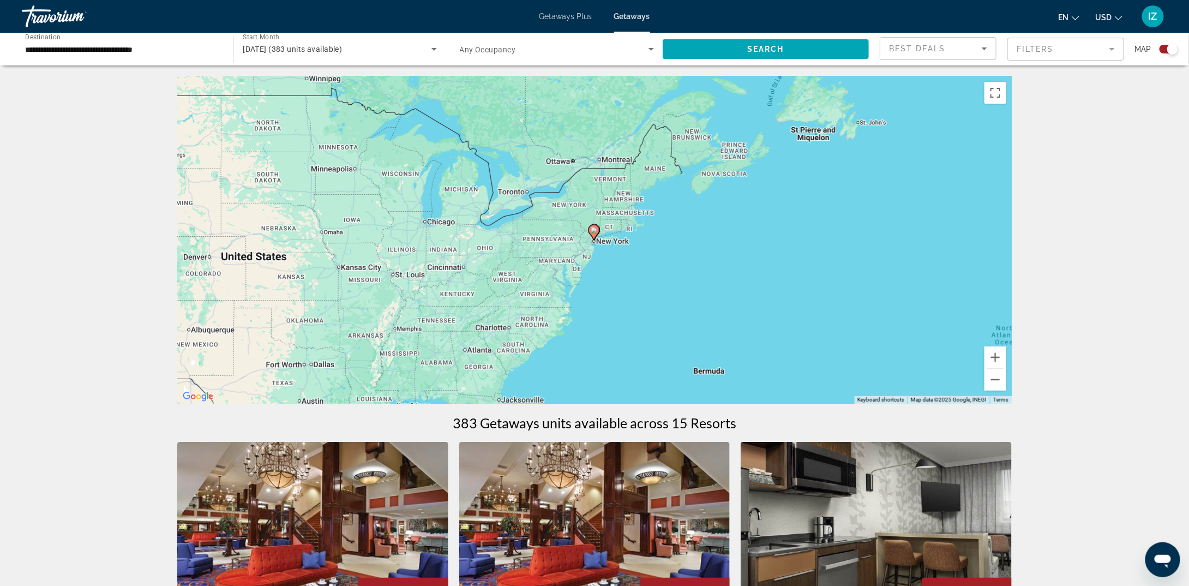
click at [596, 236] on icon "Main content" at bounding box center [594, 232] width 10 height 14
click at [596, 240] on div "Main content" at bounding box center [1012, 240] width 835 height 0
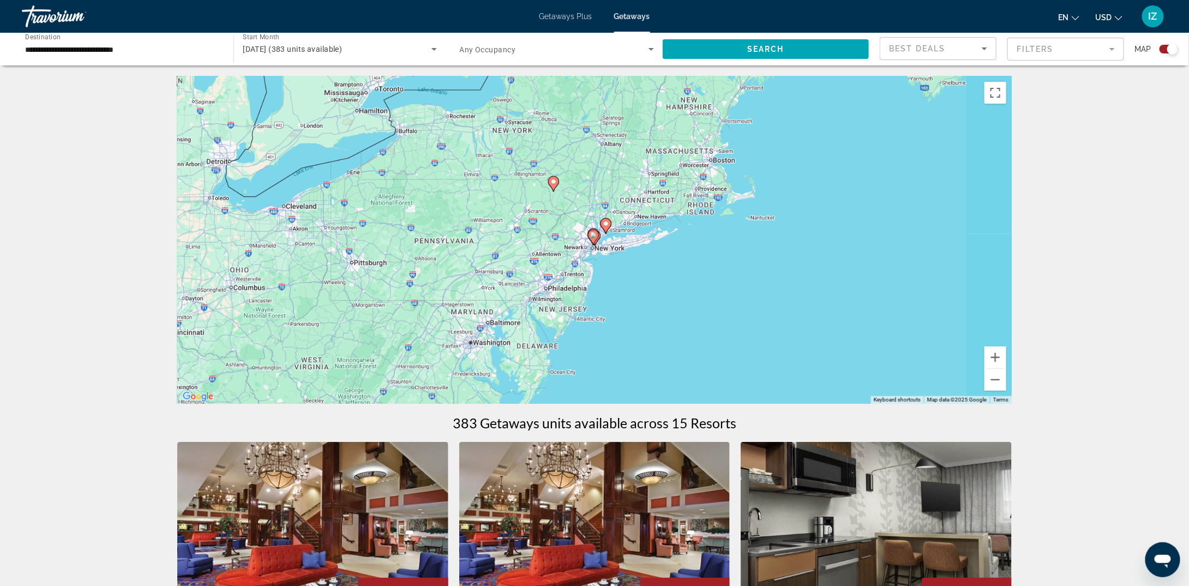
click at [596, 236] on g "Main content" at bounding box center [593, 237] width 11 height 15
type input "**********"
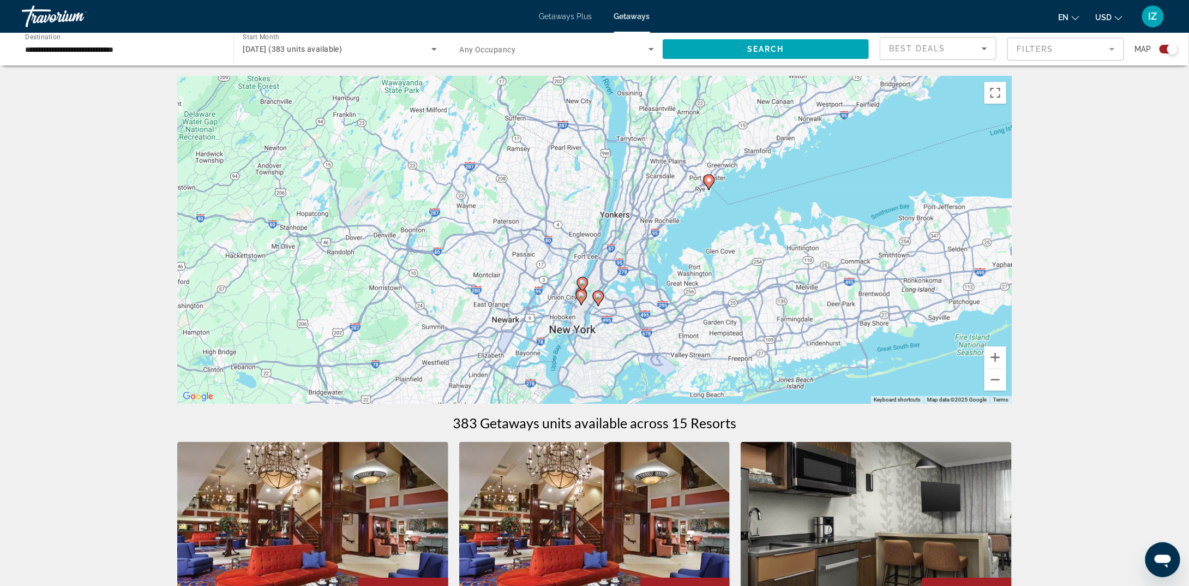
click at [601, 277] on div "To navigate, press the arrow keys. To activate drag with keyboard, press Alt + …" at bounding box center [594, 239] width 835 height 327
click at [601, 277] on div "To activate drag with keyboard, press Alt + Enter. Once in keyboard drag state,…" at bounding box center [594, 239] width 835 height 327
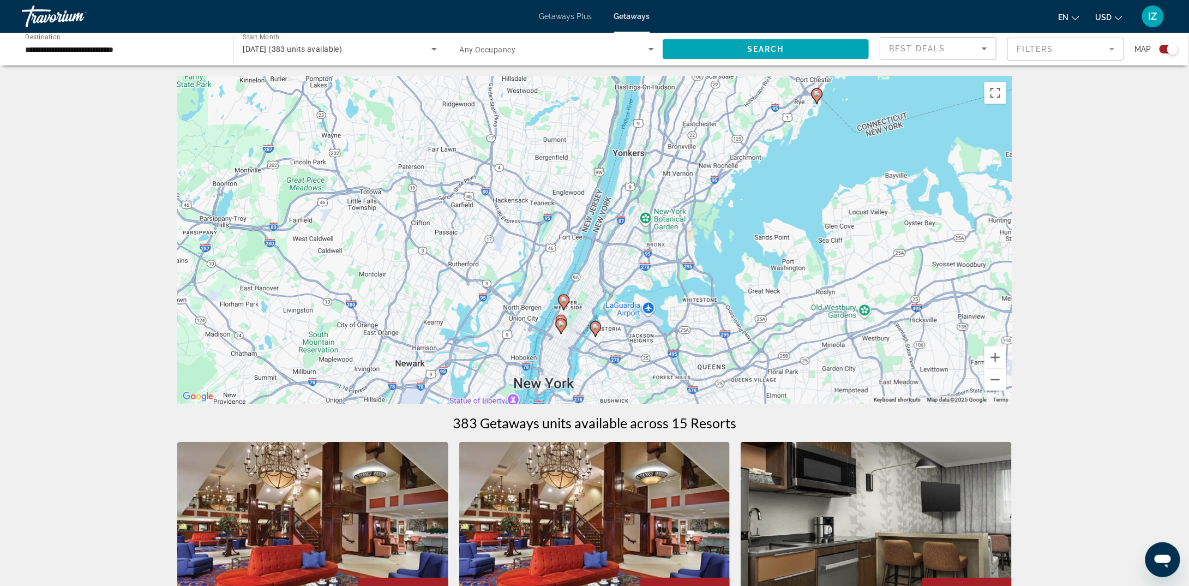
click at [605, 292] on div "To activate drag with keyboard, press Alt + Enter. Once in keyboard drag state,…" at bounding box center [594, 239] width 835 height 327
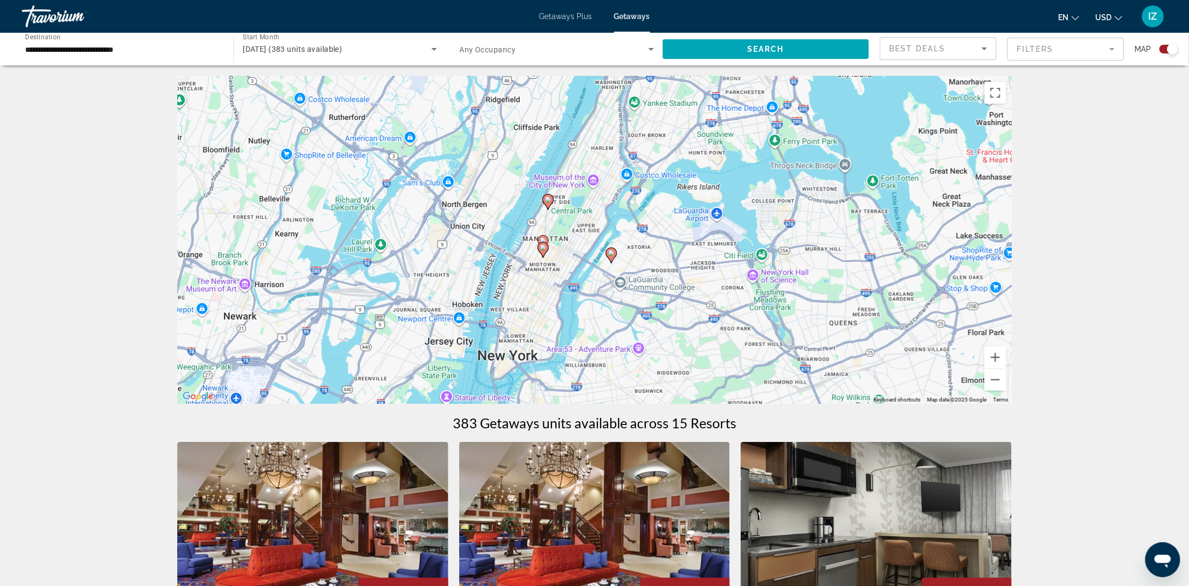
drag, startPoint x: 579, startPoint y: 330, endPoint x: 604, endPoint y: 210, distance: 122.6
click at [604, 210] on div "To activate drag with keyboard, press Alt + Enter. Once in keyboard drag state,…" at bounding box center [594, 239] width 835 height 327
click at [543, 251] on image "Main content" at bounding box center [543, 248] width 7 height 7
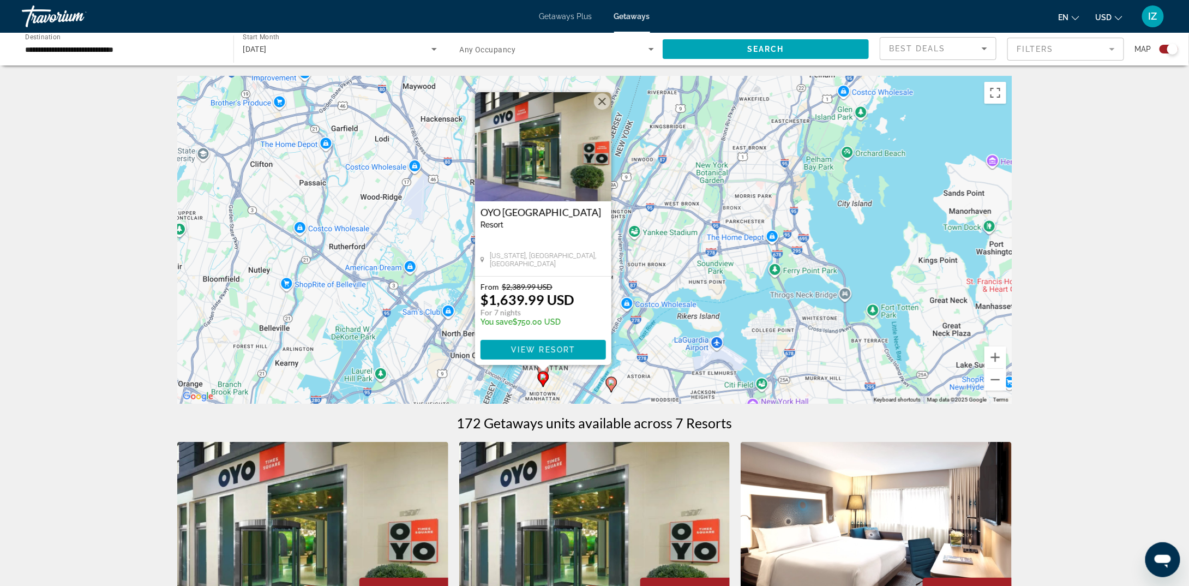
click at [608, 103] on button "Close" at bounding box center [602, 101] width 16 height 16
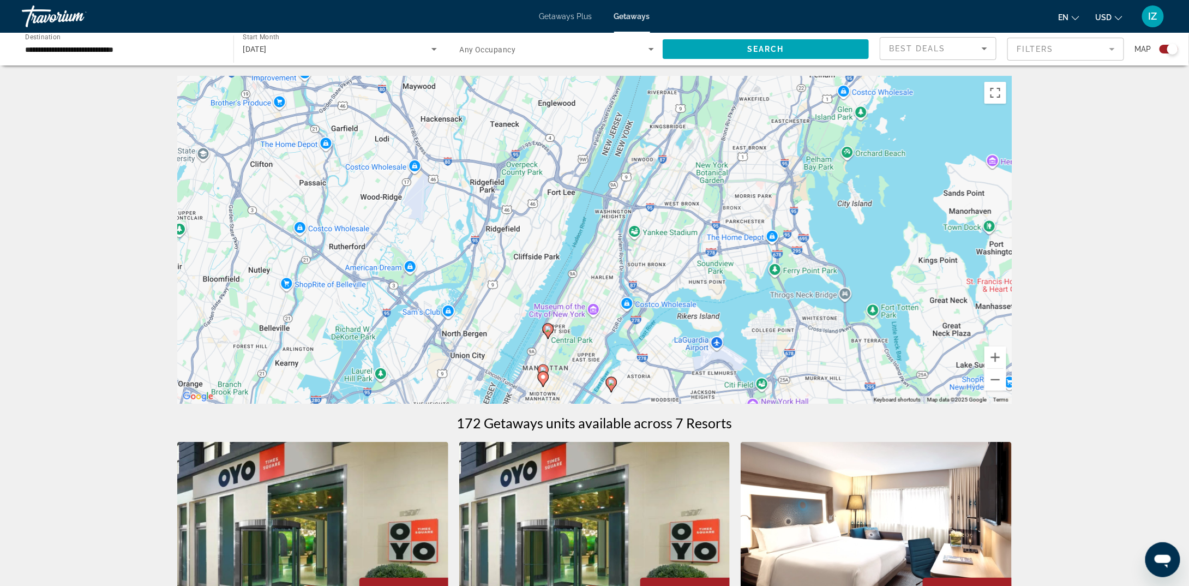
click at [550, 328] on image "Main content" at bounding box center [548, 329] width 7 height 7
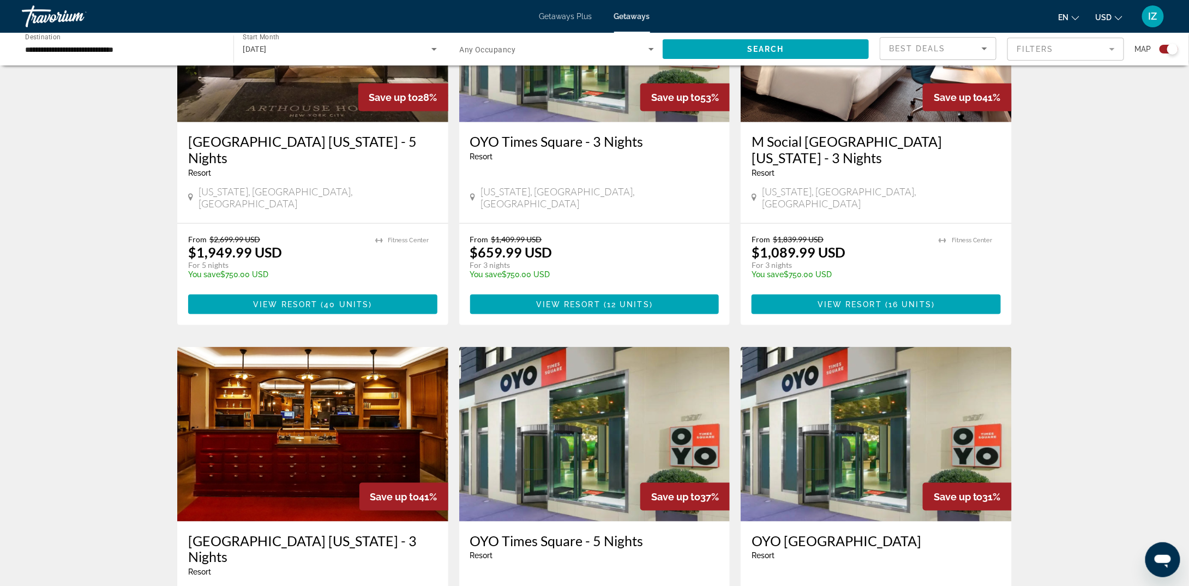
scroll to position [491, 0]
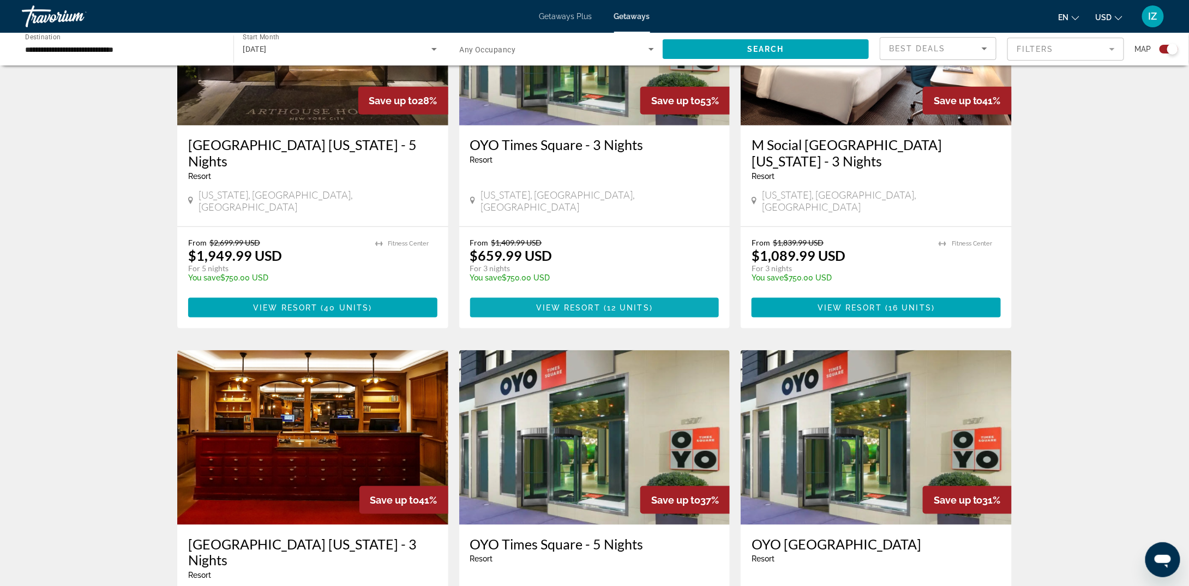
click at [577, 303] on span "View Resort" at bounding box center [568, 307] width 64 height 9
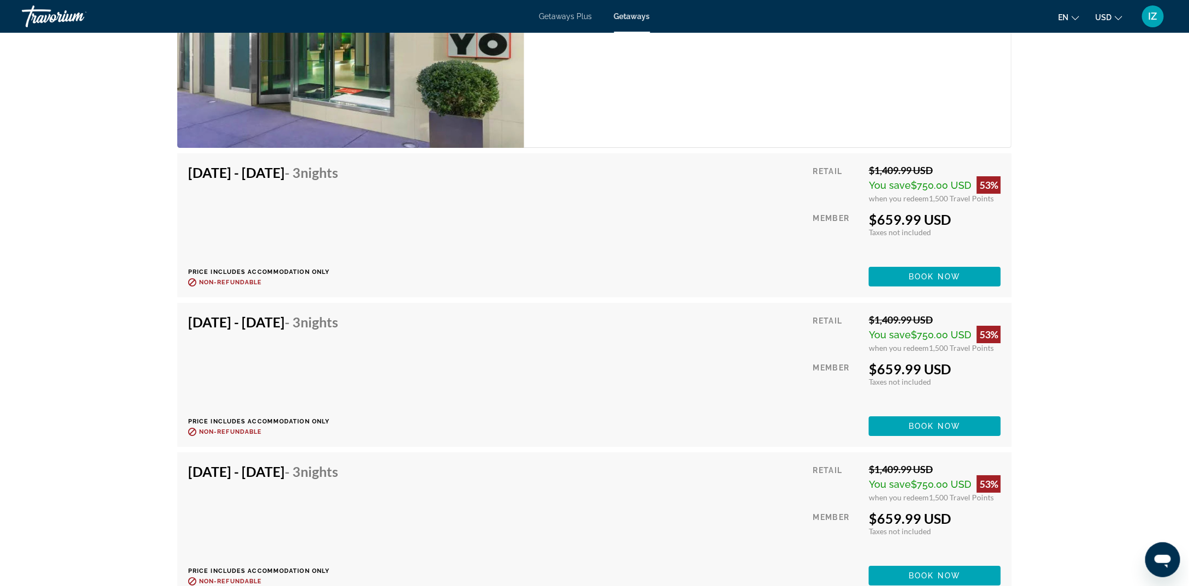
scroll to position [1577, 0]
